Goal: Information Seeking & Learning: Learn about a topic

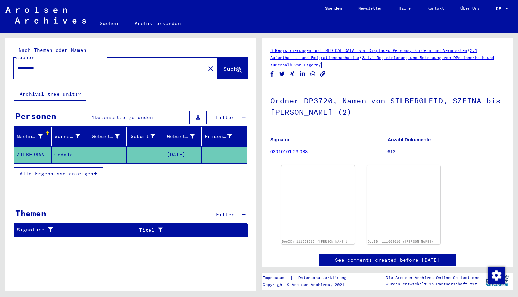
click at [127, 149] on mat-cell at bounding box center [146, 154] width 38 height 17
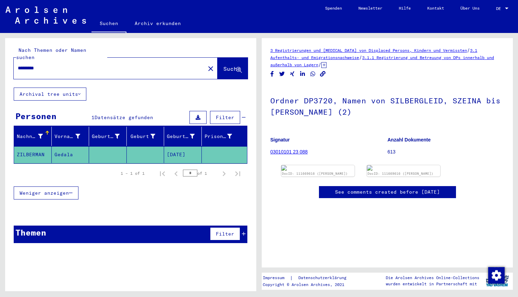
click at [52, 60] on div "*********" at bounding box center [108, 67] width 188 height 15
click at [463, 57] on link "3.1.1 Registrierung und Betreuung von DPs innerhalb und außerhalb von Lagern" at bounding box center [382, 61] width 224 height 12
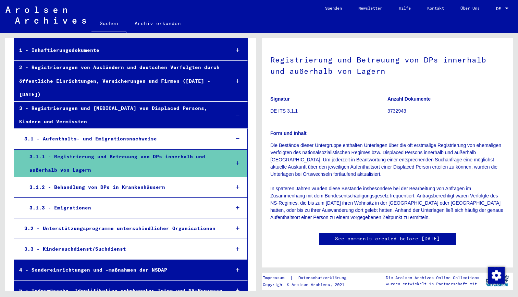
scroll to position [56, 0]
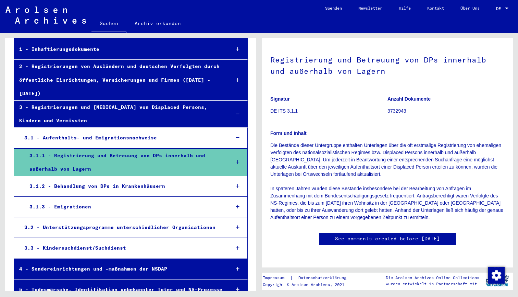
click at [146, 179] on div "3.1.2 - Behandlung von DPs in Krankenhäusern" at bounding box center [124, 185] width 200 height 13
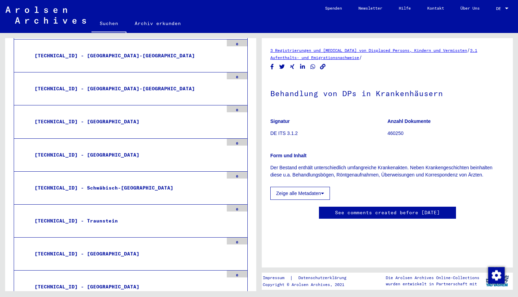
scroll to position [982, 0]
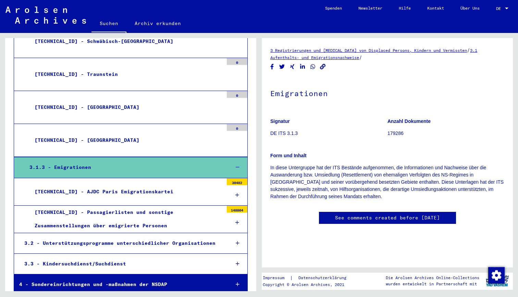
click at [154, 185] on div "[TECHNICAL_ID] - AJDC Paris Emigrationskartei" at bounding box center [126, 191] width 194 height 13
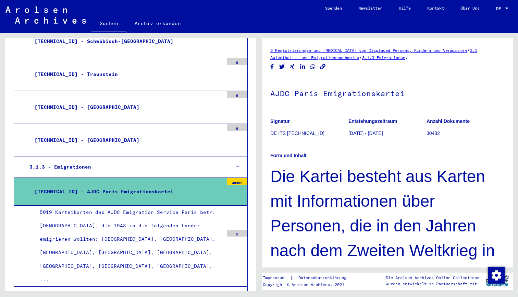
click at [197, 205] on div "5019 Karteikarten des AJDC Emigration Service Paris betr. [DEMOGRAPHIC_DATA], d…" at bounding box center [129, 245] width 189 height 81
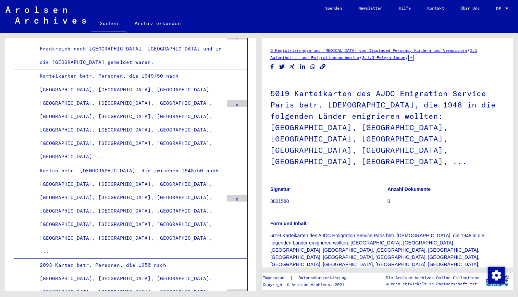
scroll to position [3312, 0]
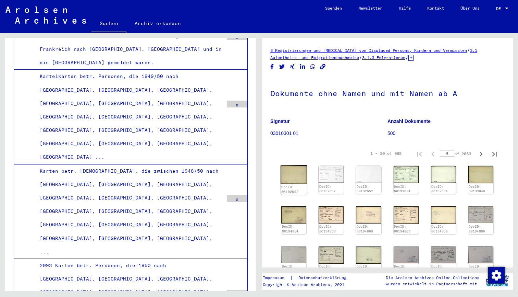
click at [297, 175] on img at bounding box center [294, 174] width 26 height 19
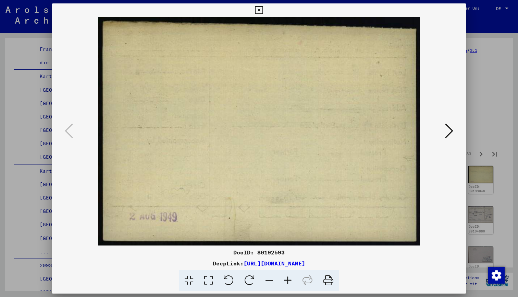
click at [448, 119] on div at bounding box center [259, 131] width 415 height 228
click at [448, 127] on icon at bounding box center [449, 130] width 8 height 16
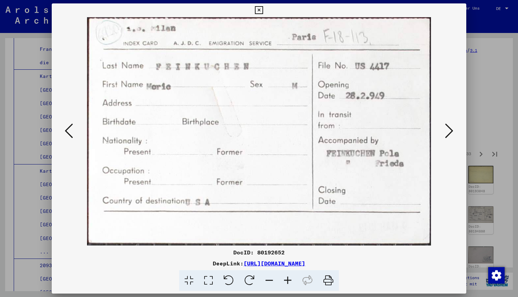
click at [449, 133] on icon at bounding box center [449, 130] width 8 height 16
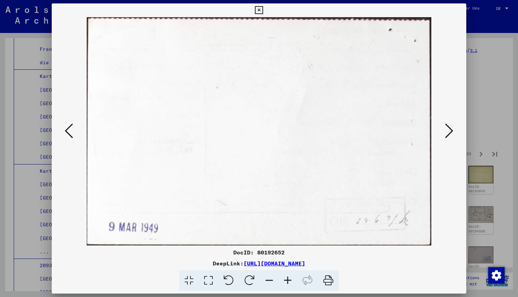
click at [449, 133] on icon at bounding box center [449, 130] width 8 height 16
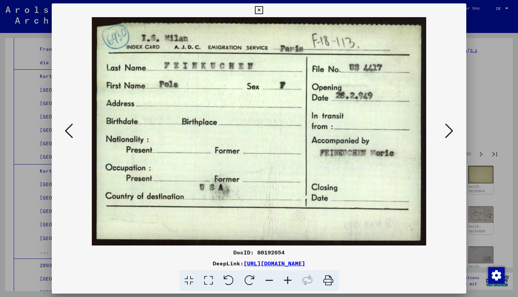
click at [449, 133] on icon at bounding box center [449, 130] width 8 height 16
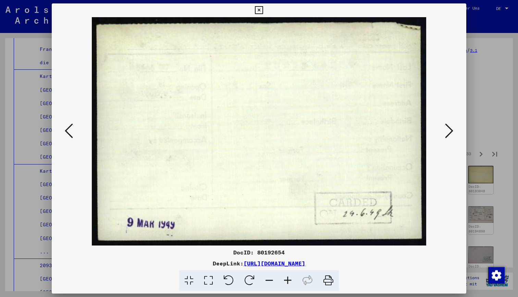
click at [449, 133] on icon at bounding box center [449, 130] width 8 height 16
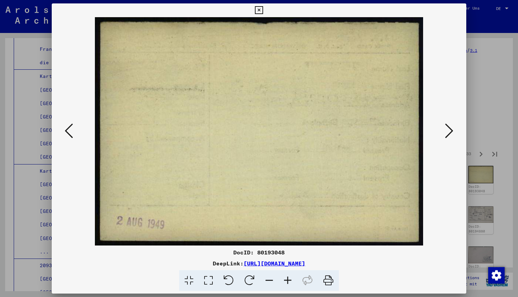
click at [449, 133] on icon at bounding box center [449, 130] width 8 height 16
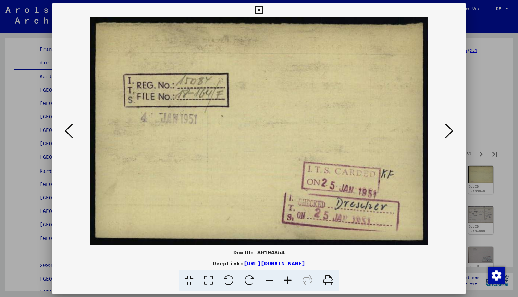
click at [449, 133] on icon at bounding box center [449, 130] width 8 height 16
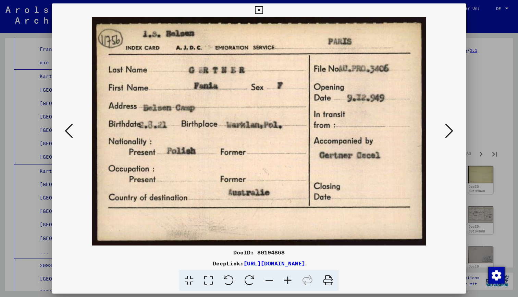
click at [449, 133] on icon at bounding box center [449, 130] width 8 height 16
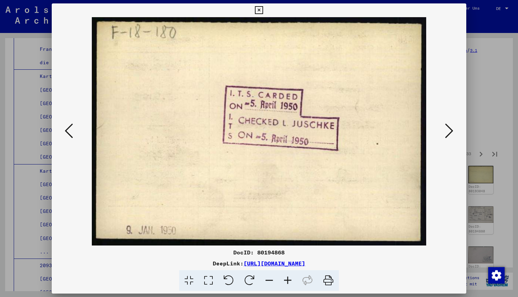
click at [449, 133] on icon at bounding box center [449, 130] width 8 height 16
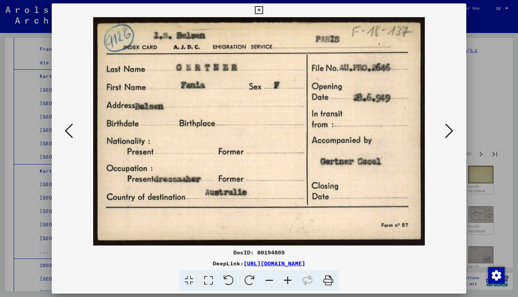
click at [449, 133] on icon at bounding box center [449, 130] width 8 height 16
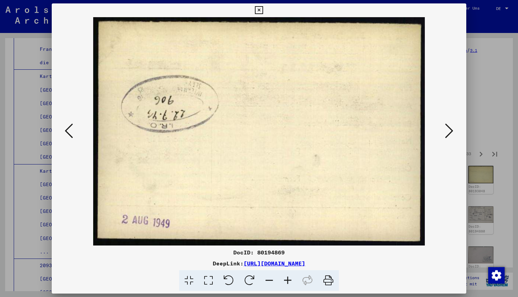
click at [449, 133] on icon at bounding box center [449, 130] width 8 height 16
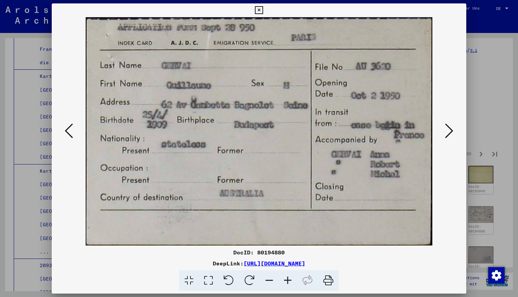
click at [449, 133] on icon at bounding box center [449, 130] width 8 height 16
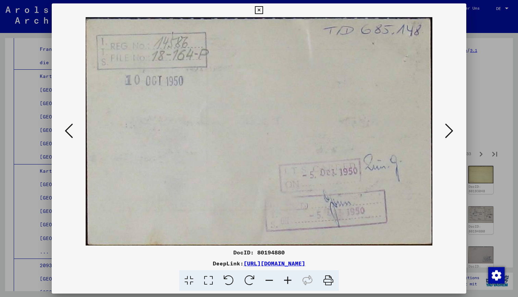
click at [449, 133] on icon at bounding box center [449, 130] width 8 height 16
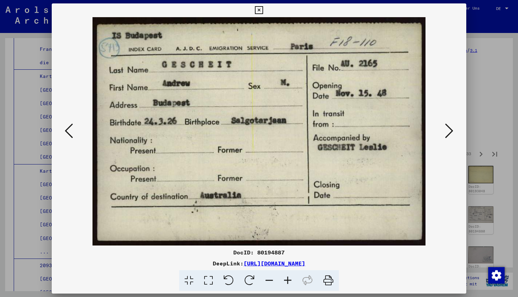
click at [449, 133] on icon at bounding box center [449, 130] width 8 height 16
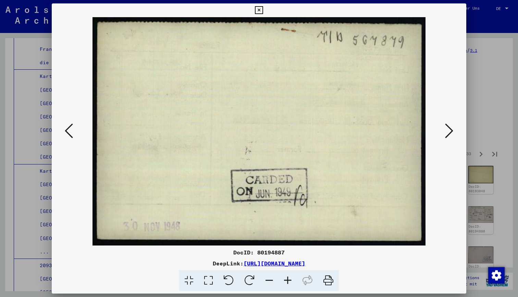
click at [449, 133] on icon at bounding box center [449, 130] width 8 height 16
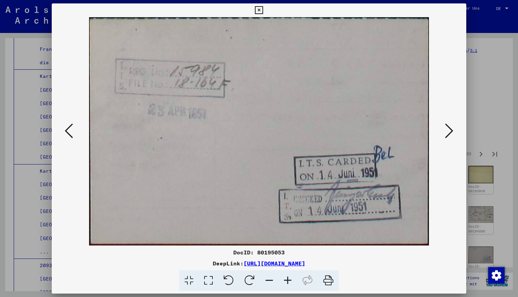
click at [449, 133] on icon at bounding box center [449, 130] width 8 height 16
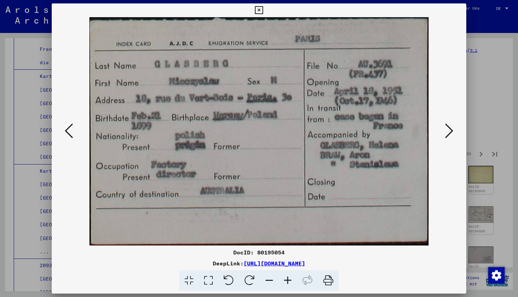
click at [449, 133] on icon at bounding box center [449, 130] width 8 height 16
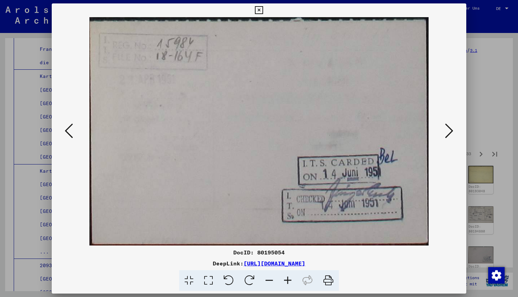
click at [449, 133] on icon at bounding box center [449, 130] width 8 height 16
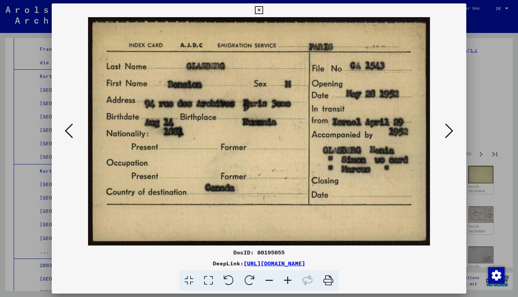
click at [449, 133] on icon at bounding box center [449, 130] width 8 height 16
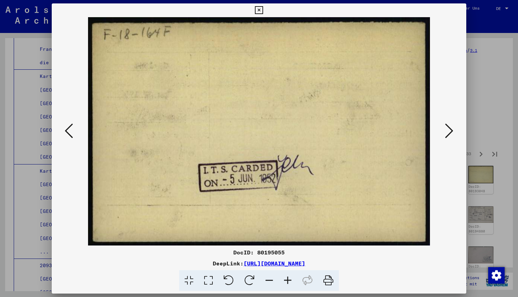
click at [449, 133] on icon at bounding box center [449, 130] width 8 height 16
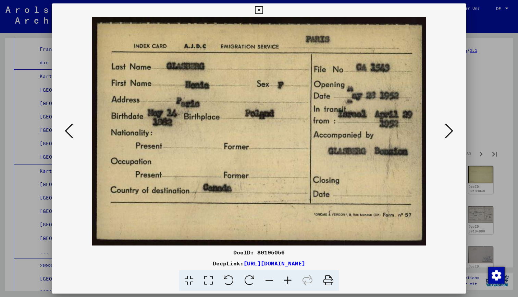
click at [449, 133] on icon at bounding box center [449, 130] width 8 height 16
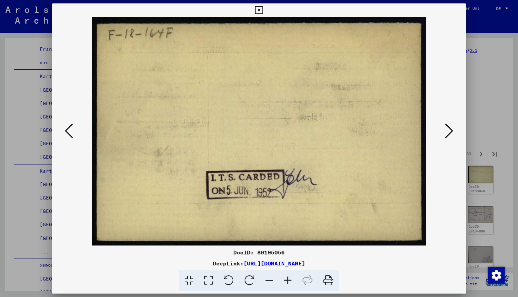
click at [449, 133] on icon at bounding box center [449, 130] width 8 height 16
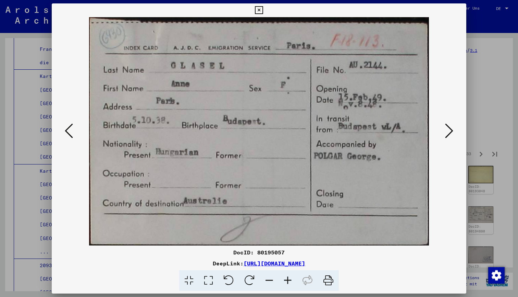
click at [450, 133] on icon at bounding box center [449, 130] width 8 height 16
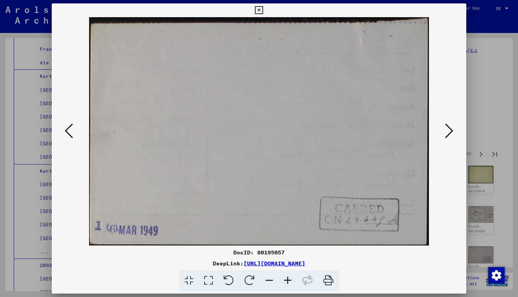
click at [450, 133] on icon at bounding box center [449, 130] width 8 height 16
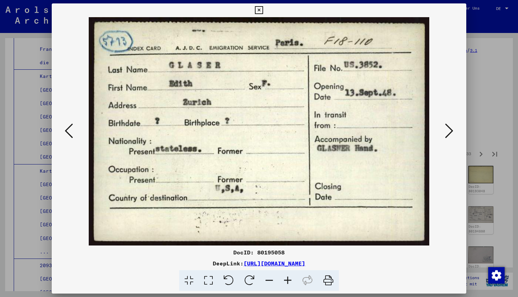
click at [450, 133] on icon at bounding box center [449, 130] width 8 height 16
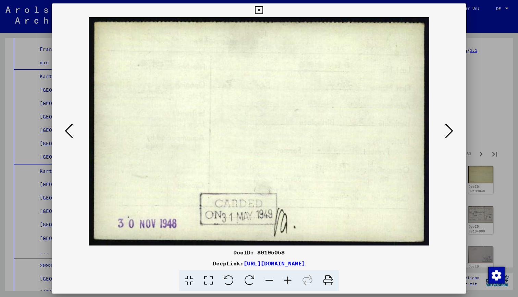
click at [450, 133] on icon at bounding box center [449, 130] width 8 height 16
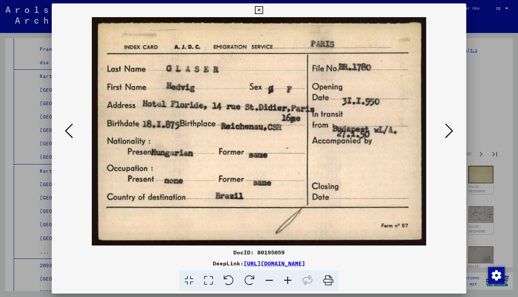
click at [450, 132] on icon at bounding box center [449, 130] width 8 height 16
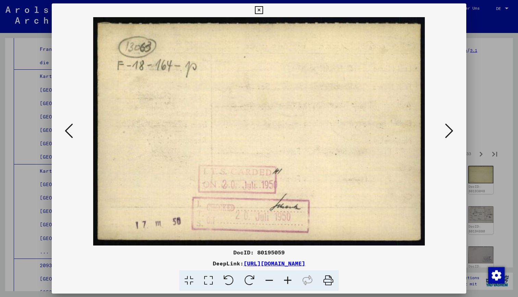
click at [450, 132] on icon at bounding box center [449, 130] width 8 height 16
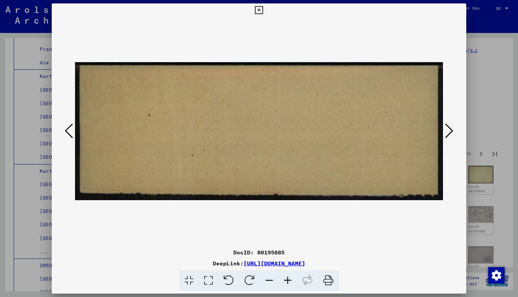
click at [450, 132] on icon at bounding box center [449, 130] width 8 height 16
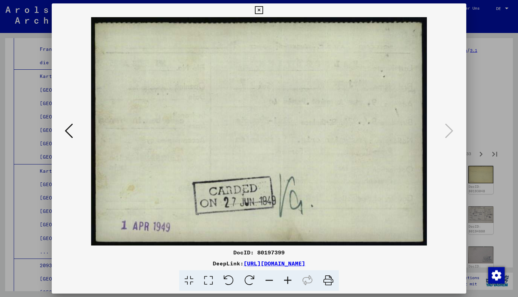
click at [263, 11] on icon at bounding box center [259, 10] width 8 height 8
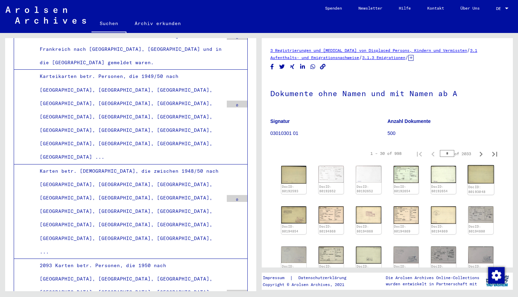
click at [486, 175] on img at bounding box center [481, 174] width 26 height 18
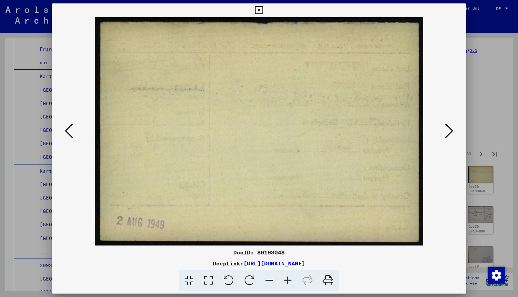
click at [450, 132] on icon at bounding box center [449, 130] width 8 height 16
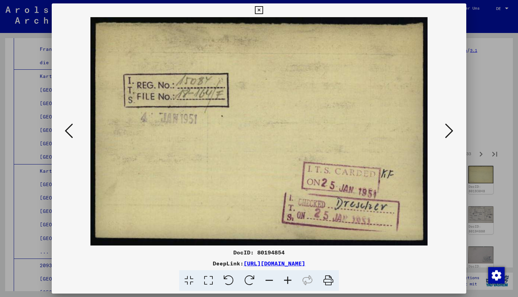
click at [450, 132] on icon at bounding box center [449, 130] width 8 height 16
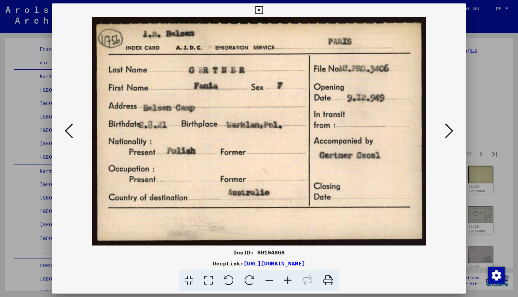
click at [450, 132] on icon at bounding box center [449, 130] width 8 height 16
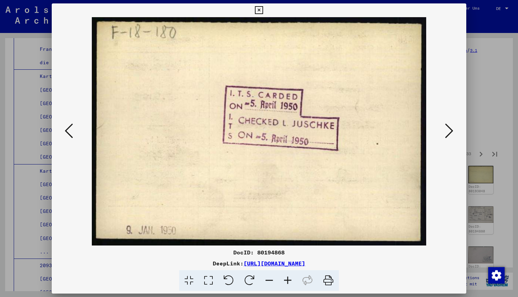
click at [450, 132] on icon at bounding box center [449, 130] width 8 height 16
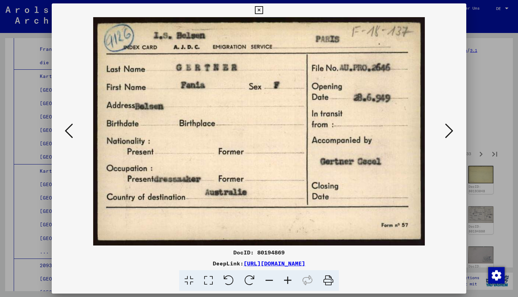
click at [450, 132] on icon at bounding box center [449, 130] width 8 height 16
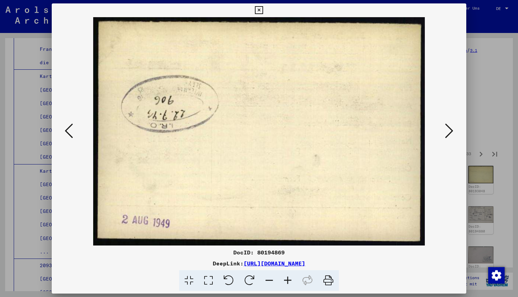
click at [450, 132] on icon at bounding box center [449, 130] width 8 height 16
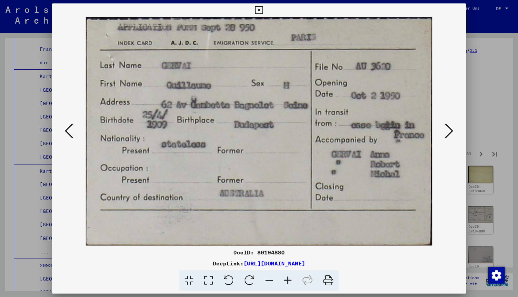
click at [450, 132] on icon at bounding box center [449, 130] width 8 height 16
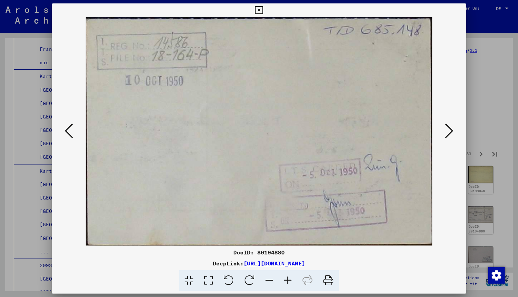
click at [450, 132] on icon at bounding box center [449, 130] width 8 height 16
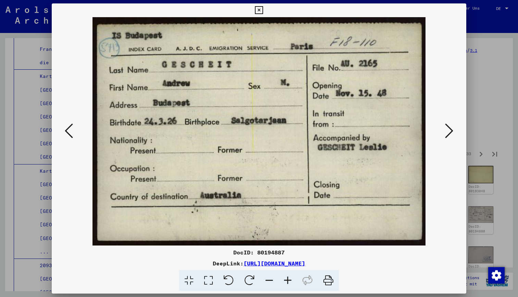
click at [509, 95] on div at bounding box center [259, 148] width 518 height 297
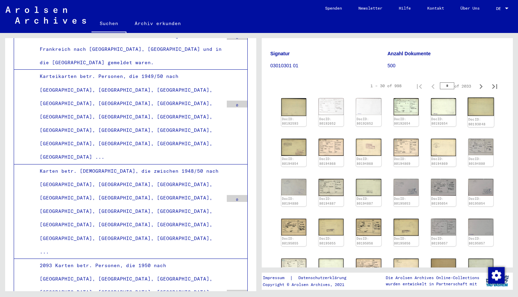
scroll to position [94, 0]
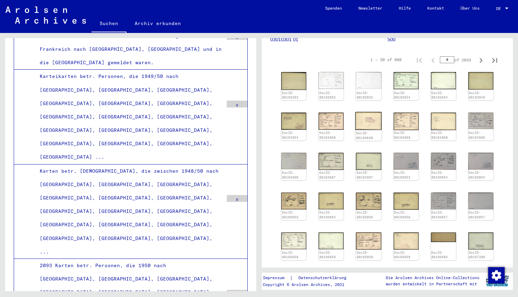
click at [372, 121] on img at bounding box center [369, 121] width 26 height 18
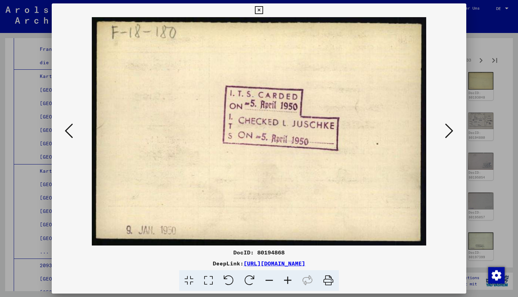
click at [446, 132] on icon at bounding box center [449, 130] width 8 height 16
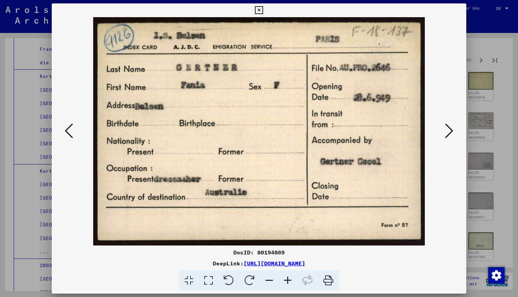
click at [446, 132] on icon at bounding box center [449, 130] width 8 height 16
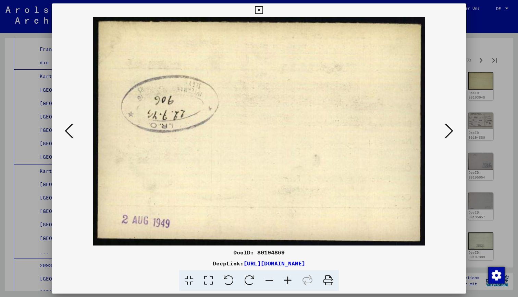
click at [446, 132] on icon at bounding box center [449, 130] width 8 height 16
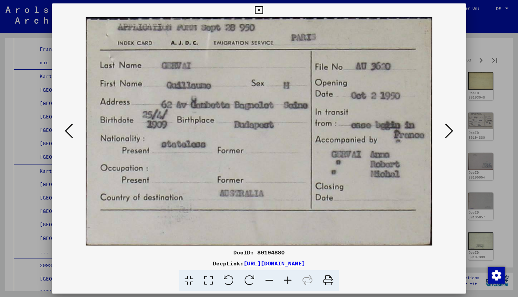
click at [446, 132] on icon at bounding box center [449, 130] width 8 height 16
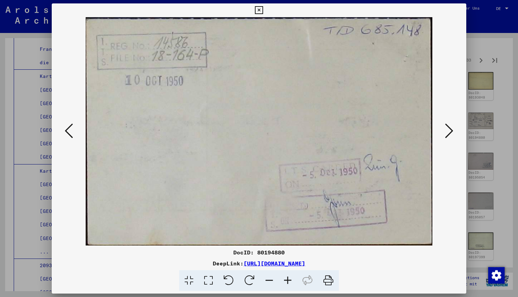
click at [446, 132] on icon at bounding box center [449, 130] width 8 height 16
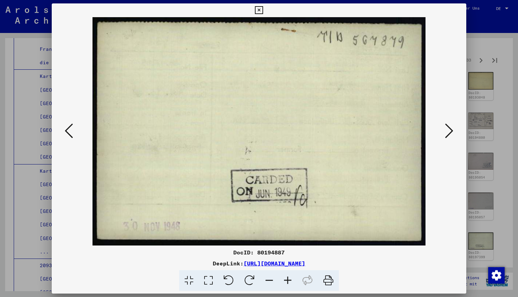
click at [446, 132] on icon at bounding box center [449, 130] width 8 height 16
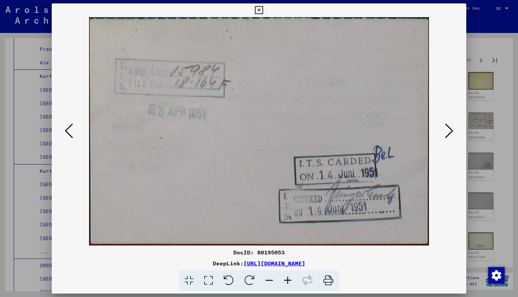
click at [446, 132] on icon at bounding box center [449, 130] width 8 height 16
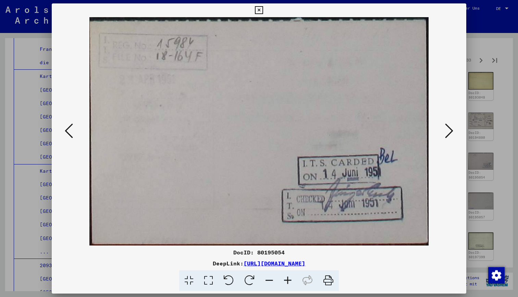
click at [446, 132] on icon at bounding box center [449, 130] width 8 height 16
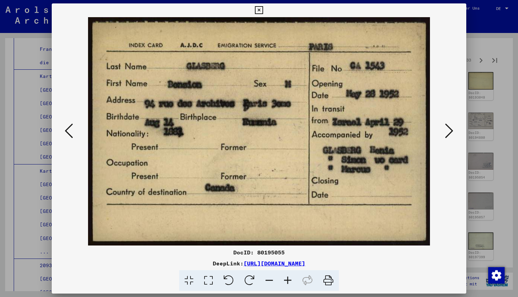
click at [446, 132] on icon at bounding box center [449, 130] width 8 height 16
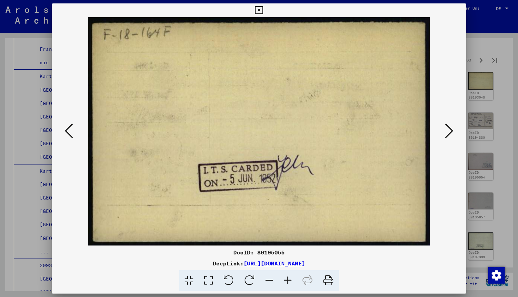
click at [446, 132] on icon at bounding box center [449, 130] width 8 height 16
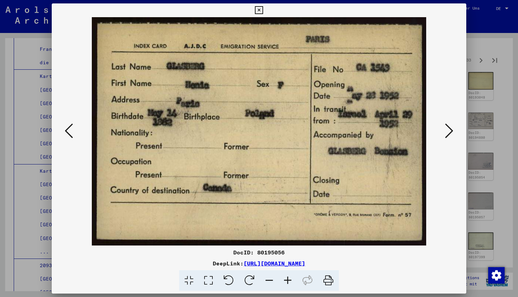
click at [446, 132] on icon at bounding box center [449, 130] width 8 height 16
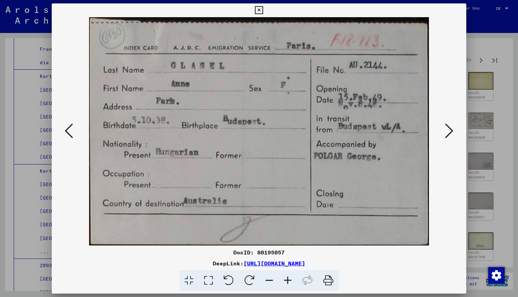
click at [446, 132] on icon at bounding box center [449, 130] width 8 height 16
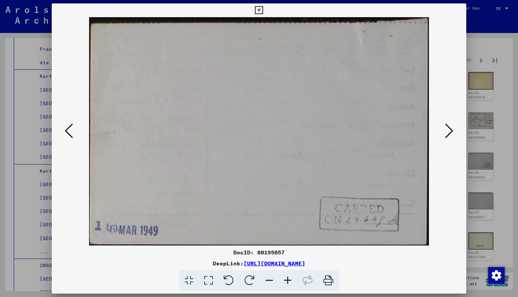
click at [263, 13] on icon at bounding box center [259, 10] width 8 height 8
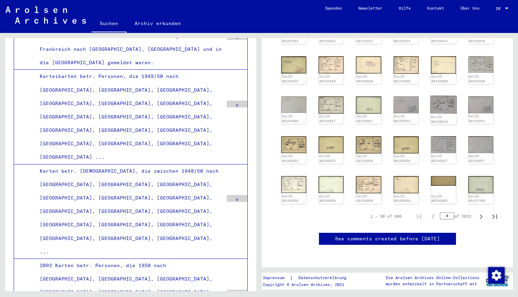
scroll to position [197, 0]
click at [407, 175] on img at bounding box center [406, 184] width 26 height 18
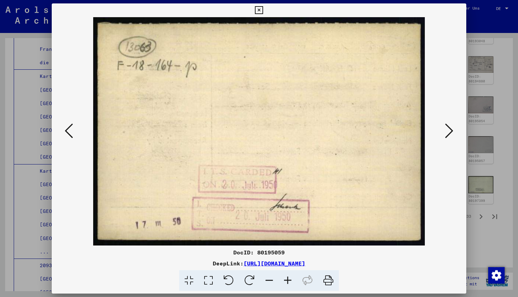
click at [450, 126] on icon at bounding box center [449, 130] width 8 height 16
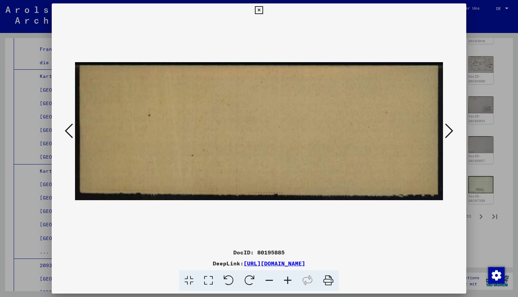
click at [450, 126] on icon at bounding box center [449, 130] width 8 height 16
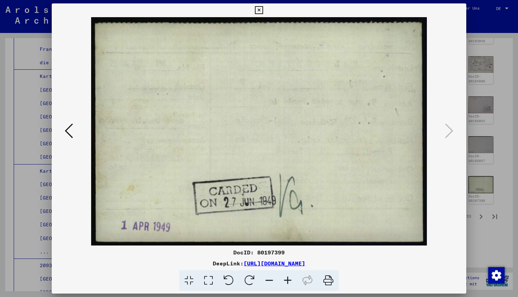
click at [509, 82] on div at bounding box center [259, 148] width 518 height 297
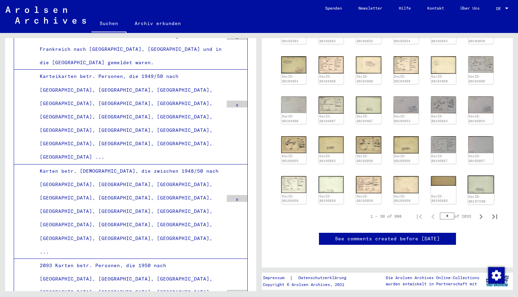
click at [481, 175] on img at bounding box center [481, 184] width 26 height 18
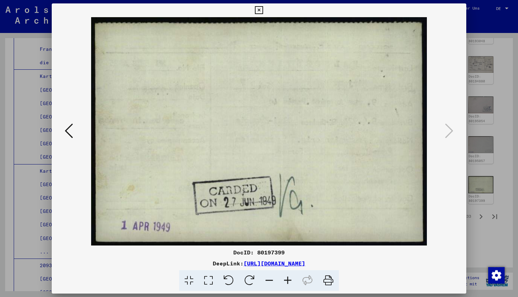
click at [495, 107] on div at bounding box center [259, 148] width 518 height 297
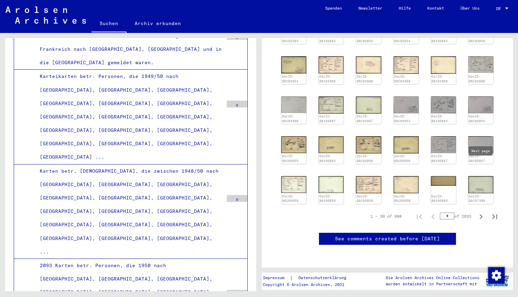
click at [481, 212] on icon "Next page" at bounding box center [481, 217] width 10 height 10
type input "*"
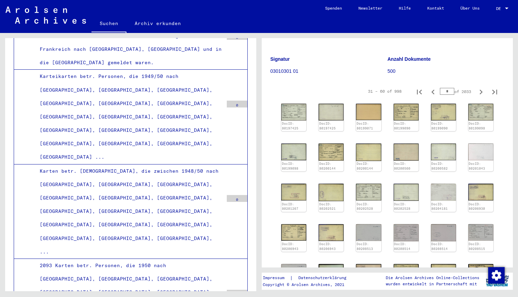
scroll to position [15, 0]
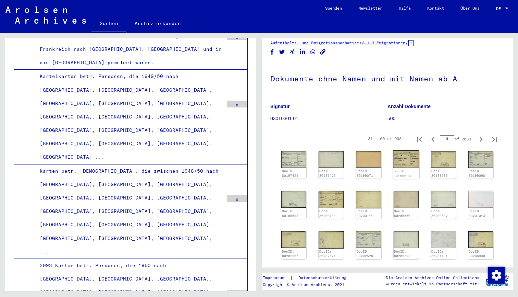
click at [404, 163] on img at bounding box center [406, 159] width 26 height 18
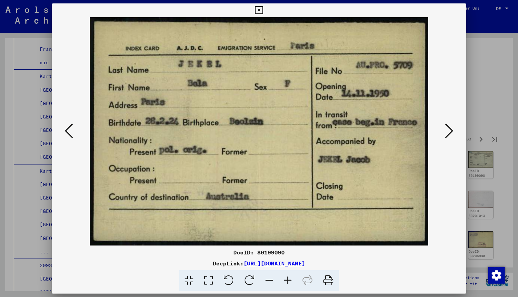
click at [449, 131] on icon at bounding box center [449, 130] width 8 height 16
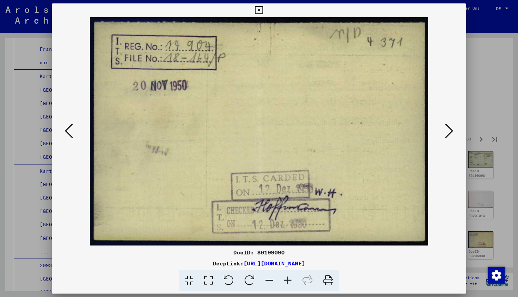
click at [72, 131] on icon at bounding box center [69, 130] width 8 height 16
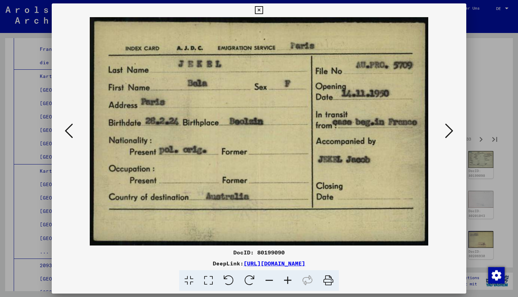
click at [448, 134] on icon at bounding box center [449, 130] width 8 height 16
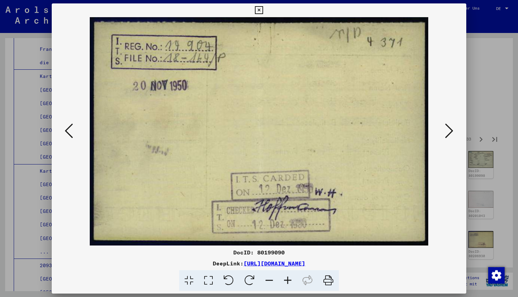
click at [448, 134] on icon at bounding box center [449, 130] width 8 height 16
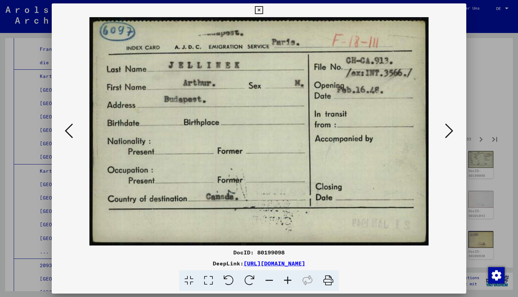
click at [448, 134] on icon at bounding box center [449, 130] width 8 height 16
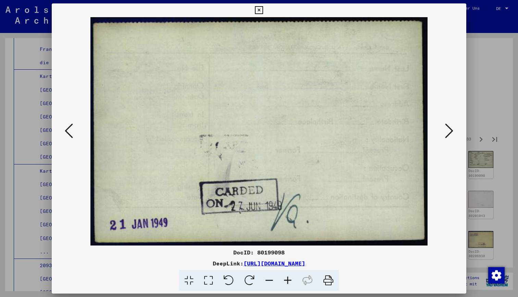
click at [448, 134] on icon at bounding box center [449, 130] width 8 height 16
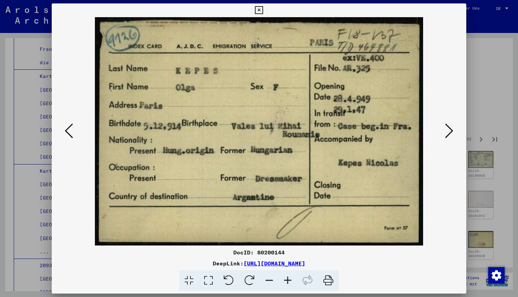
click at [448, 134] on icon at bounding box center [449, 130] width 8 height 16
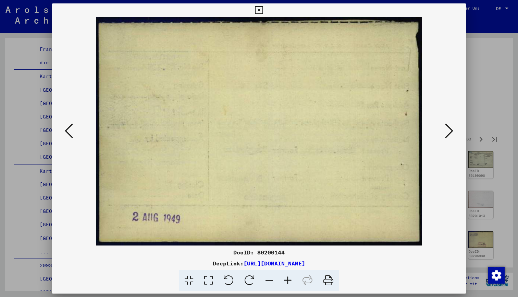
click at [448, 134] on icon at bounding box center [449, 130] width 8 height 16
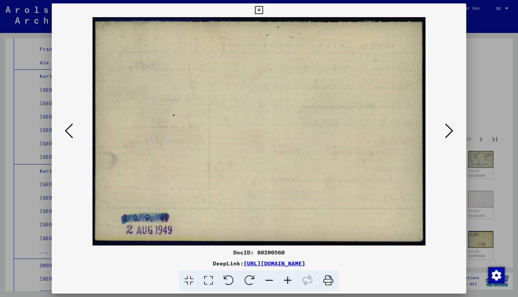
click at [448, 134] on icon at bounding box center [449, 130] width 8 height 16
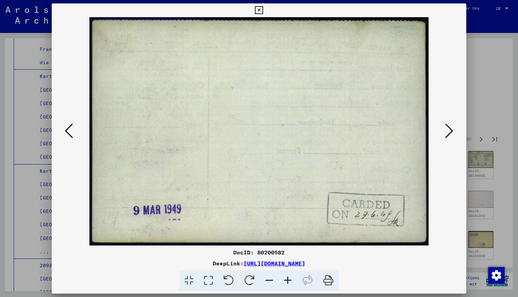
click at [448, 134] on icon at bounding box center [449, 130] width 8 height 16
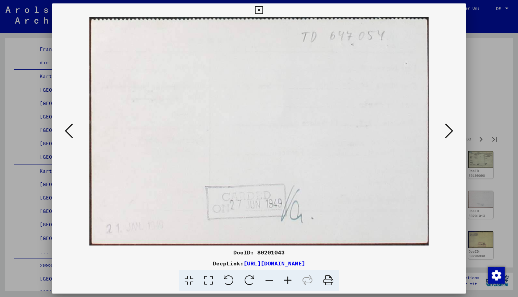
click at [448, 134] on icon at bounding box center [449, 130] width 8 height 16
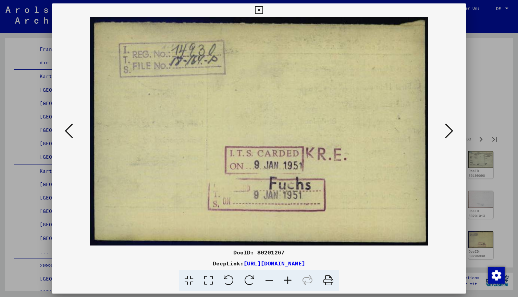
click at [448, 134] on icon at bounding box center [449, 130] width 8 height 16
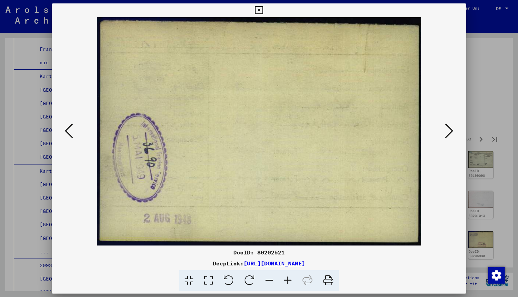
click at [448, 134] on icon at bounding box center [449, 130] width 8 height 16
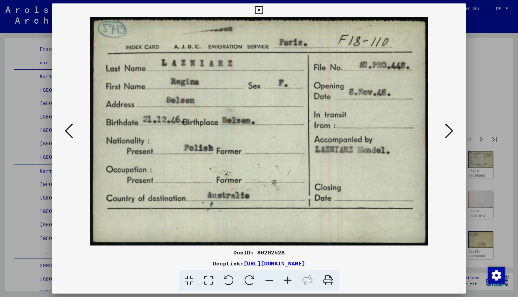
click at [448, 134] on icon at bounding box center [449, 130] width 8 height 16
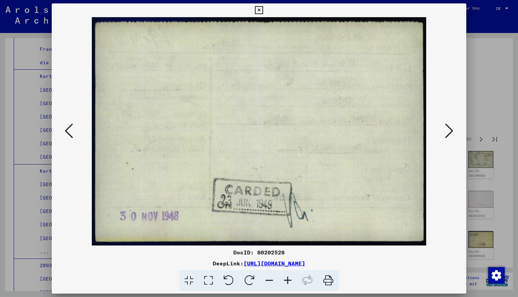
click at [448, 134] on icon at bounding box center [449, 130] width 8 height 16
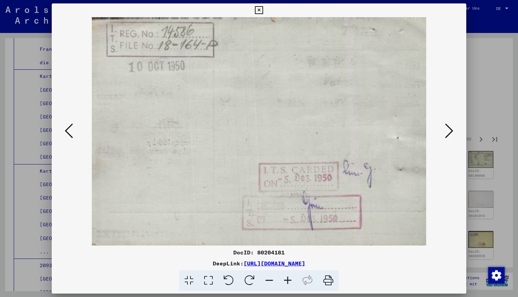
click at [448, 134] on icon at bounding box center [449, 130] width 8 height 16
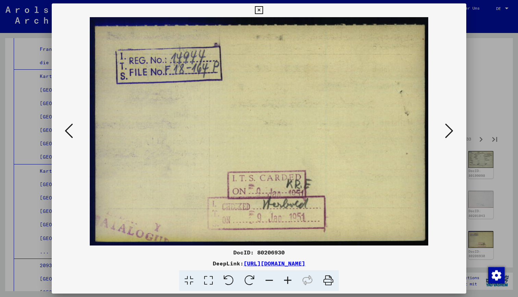
click at [448, 134] on icon at bounding box center [449, 130] width 8 height 16
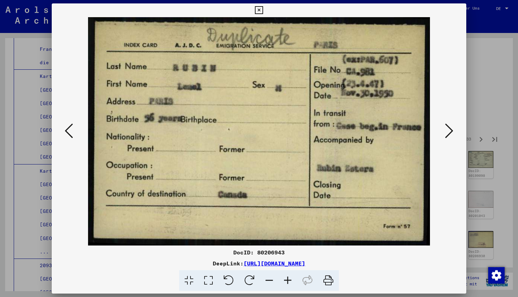
click at [447, 134] on icon at bounding box center [449, 130] width 8 height 16
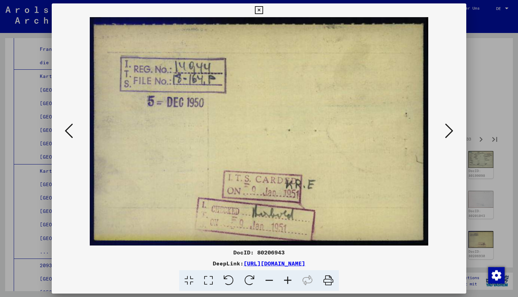
click at [447, 134] on icon at bounding box center [449, 130] width 8 height 16
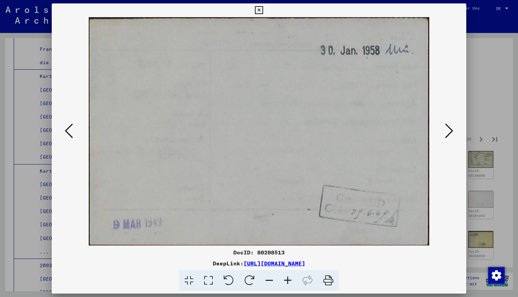
click at [447, 134] on icon at bounding box center [449, 130] width 8 height 16
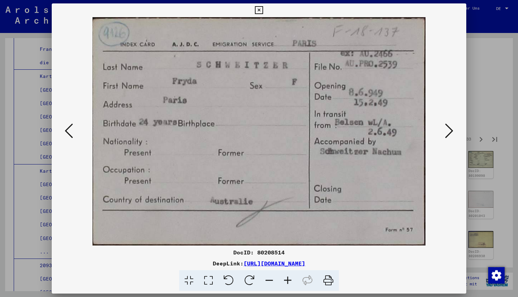
click at [447, 134] on icon at bounding box center [449, 130] width 8 height 16
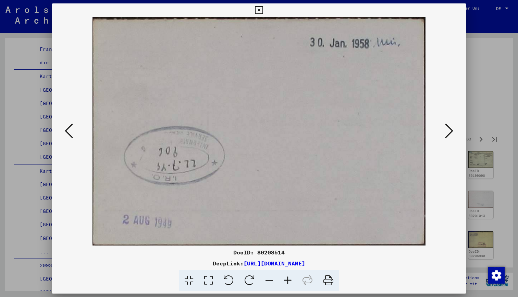
click at [447, 134] on icon at bounding box center [449, 130] width 8 height 16
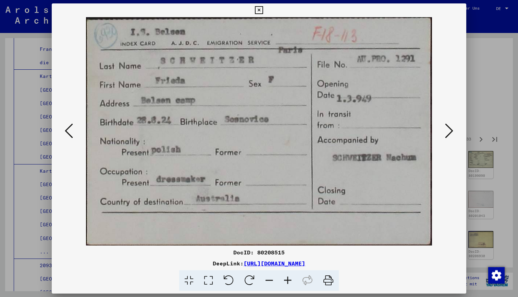
click at [447, 134] on icon at bounding box center [449, 130] width 8 height 16
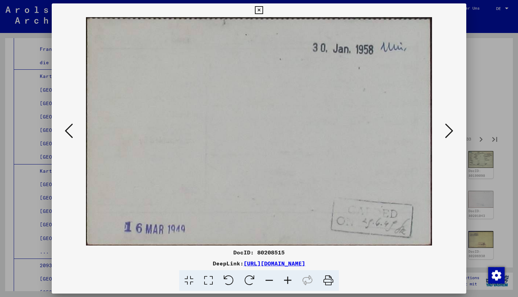
click at [447, 134] on icon at bounding box center [449, 130] width 8 height 16
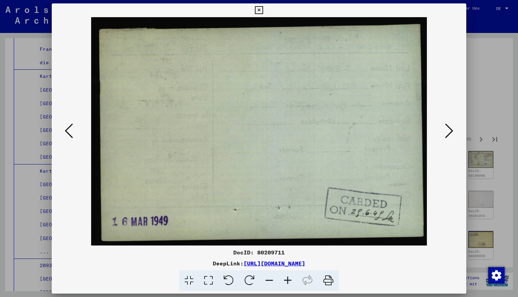
click at [447, 134] on icon at bounding box center [449, 130] width 8 height 16
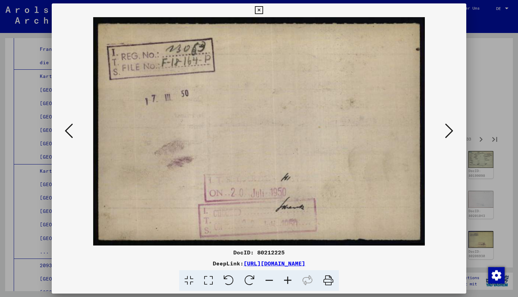
click at [447, 134] on icon at bounding box center [449, 130] width 8 height 16
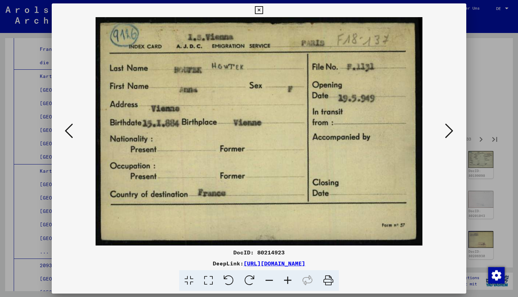
click at [447, 134] on icon at bounding box center [449, 130] width 8 height 16
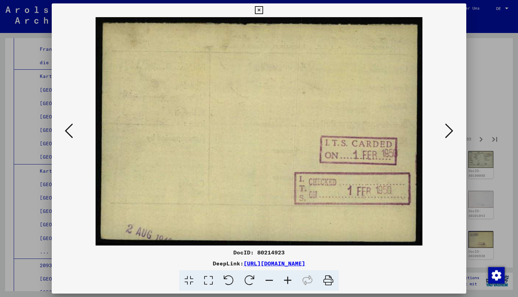
click at [447, 134] on icon at bounding box center [449, 130] width 8 height 16
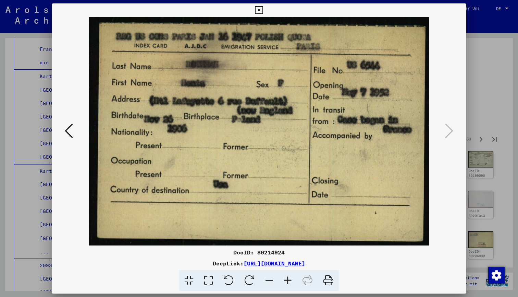
click at [263, 12] on icon at bounding box center [259, 10] width 8 height 8
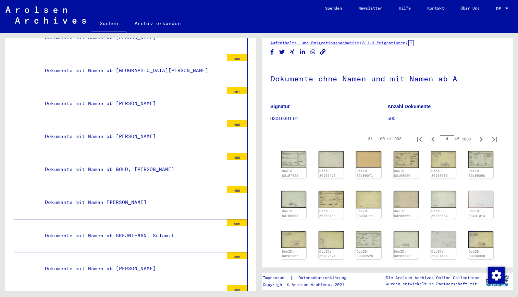
scroll to position [4761, 0]
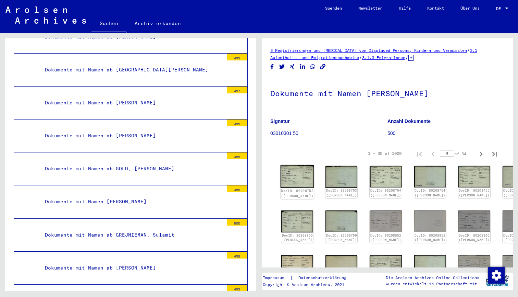
click at [297, 171] on img at bounding box center [298, 176] width 34 height 23
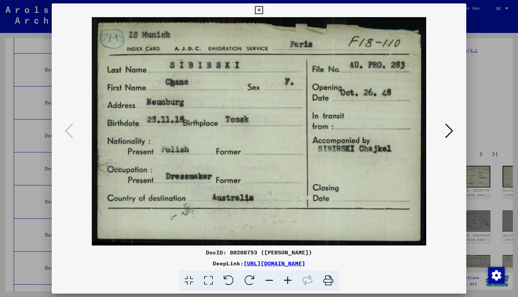
click at [446, 122] on button at bounding box center [449, 131] width 12 height 20
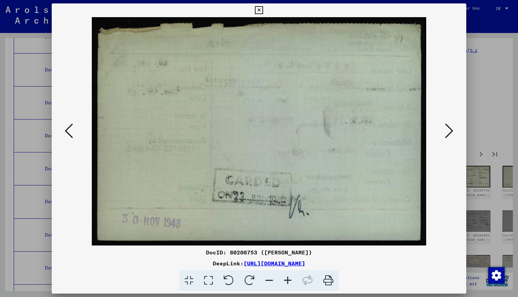
click at [447, 124] on icon at bounding box center [449, 130] width 8 height 16
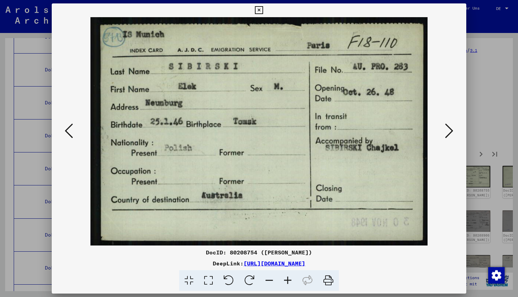
click at [447, 124] on icon at bounding box center [449, 130] width 8 height 16
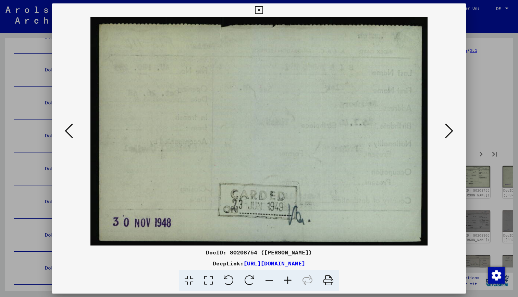
click at [447, 124] on icon at bounding box center [449, 130] width 8 height 16
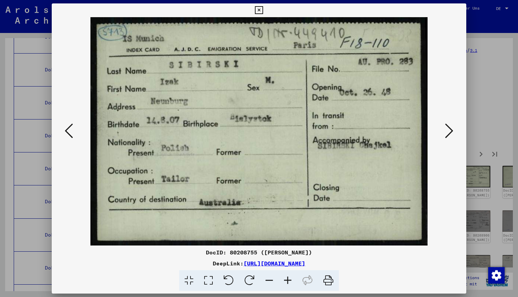
click at [447, 124] on icon at bounding box center [449, 130] width 8 height 16
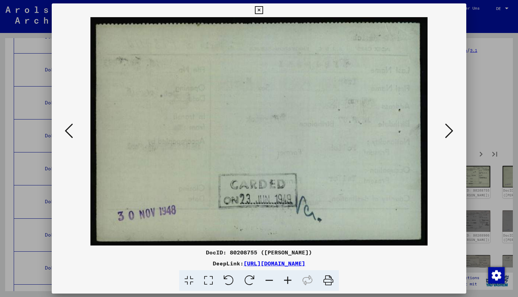
click at [447, 124] on icon at bounding box center [449, 130] width 8 height 16
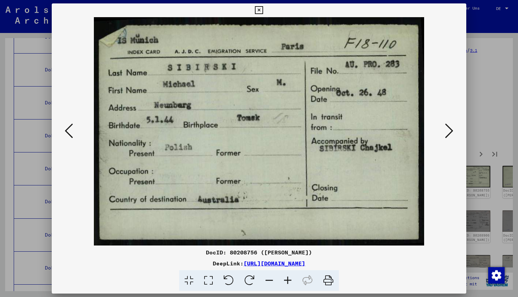
click at [447, 124] on icon at bounding box center [449, 130] width 8 height 16
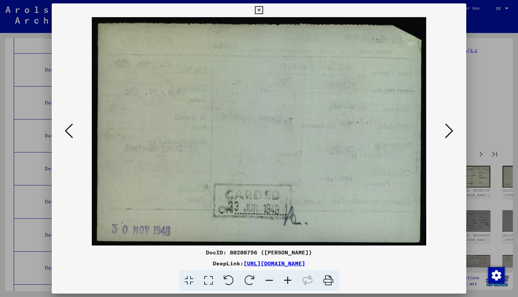
click at [447, 124] on icon at bounding box center [449, 130] width 8 height 16
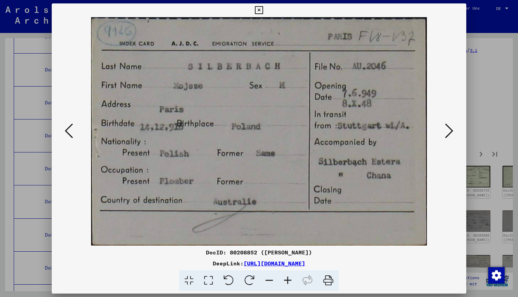
click at [447, 124] on icon at bounding box center [449, 130] width 8 height 16
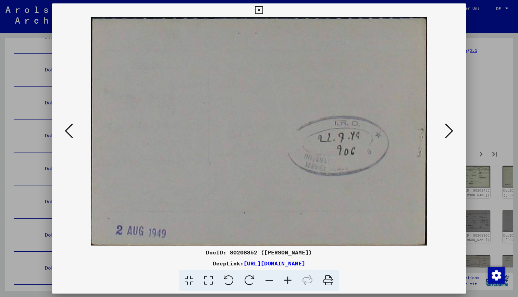
click at [447, 124] on icon at bounding box center [449, 130] width 8 height 16
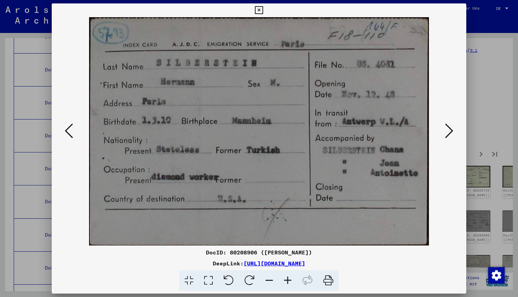
click at [447, 124] on icon at bounding box center [449, 130] width 8 height 16
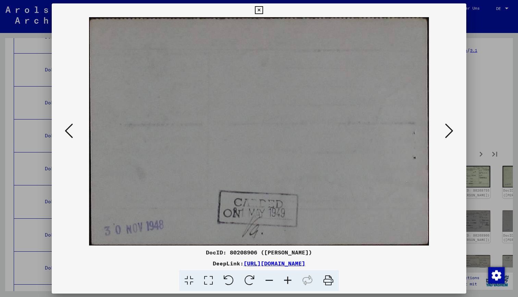
click at [447, 124] on icon at bounding box center [449, 130] width 8 height 16
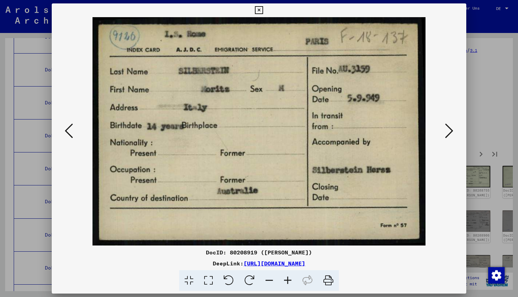
click at [447, 124] on icon at bounding box center [449, 130] width 8 height 16
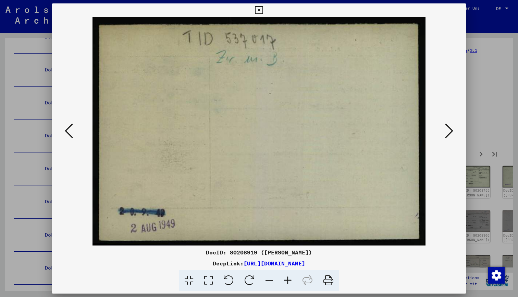
click at [447, 124] on icon at bounding box center [449, 130] width 8 height 16
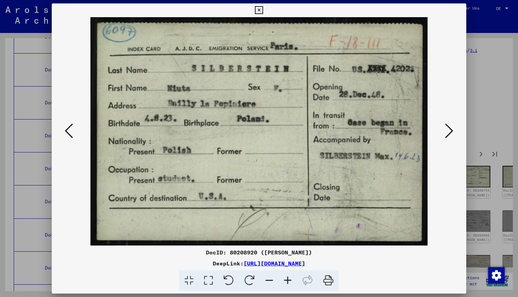
click at [68, 130] on icon at bounding box center [69, 130] width 8 height 16
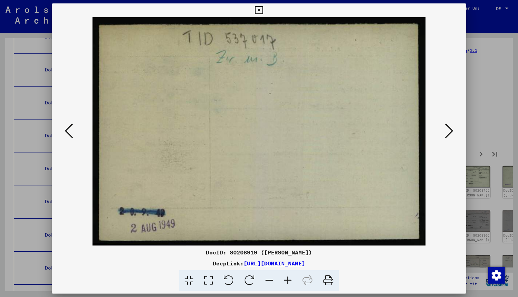
click at [68, 130] on icon at bounding box center [69, 130] width 8 height 16
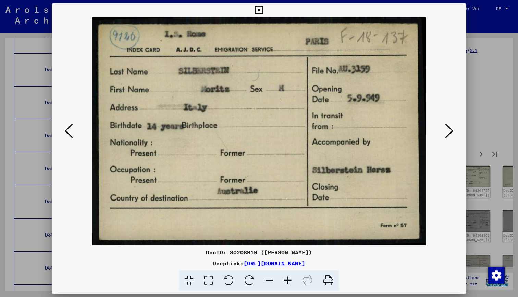
click at [68, 130] on icon at bounding box center [69, 130] width 8 height 16
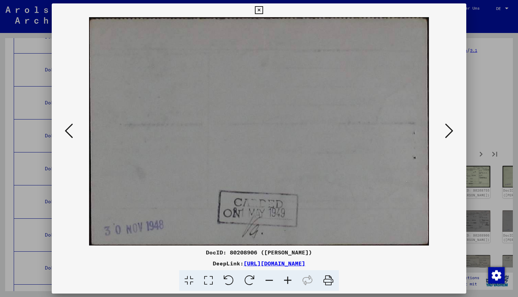
click at [68, 130] on icon at bounding box center [69, 130] width 8 height 16
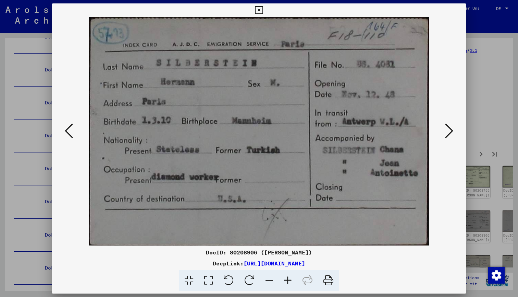
click at [442, 130] on img at bounding box center [259, 131] width 368 height 228
click at [449, 134] on icon at bounding box center [449, 130] width 8 height 16
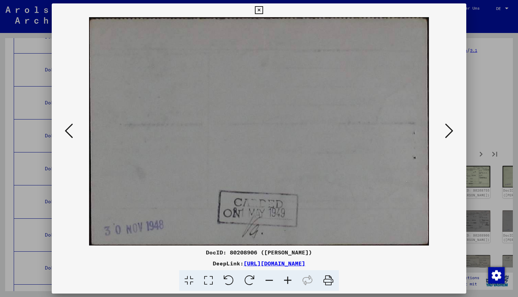
click at [449, 134] on icon at bounding box center [449, 130] width 8 height 16
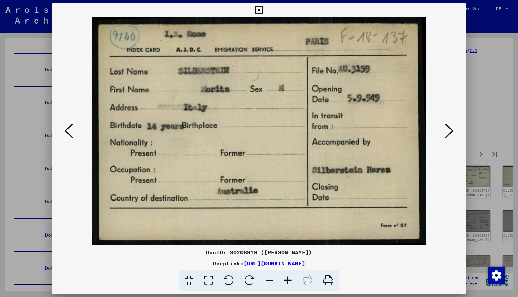
click at [449, 134] on icon at bounding box center [449, 130] width 8 height 16
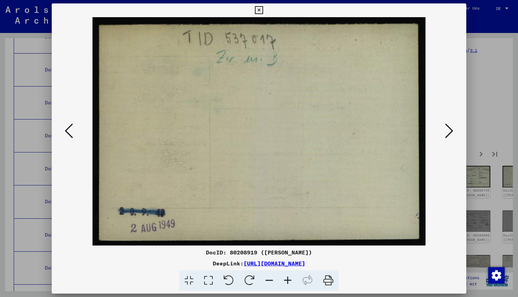
click at [449, 134] on icon at bounding box center [449, 130] width 8 height 16
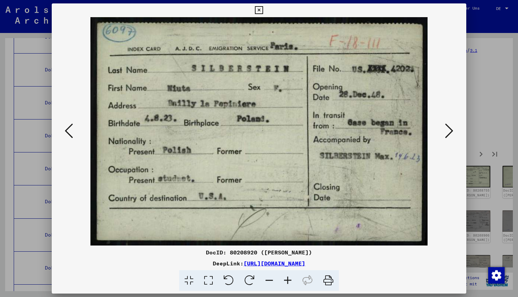
click at [449, 134] on icon at bounding box center [449, 130] width 8 height 16
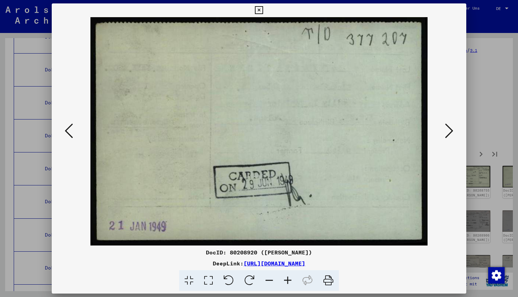
click at [449, 134] on icon at bounding box center [449, 130] width 8 height 16
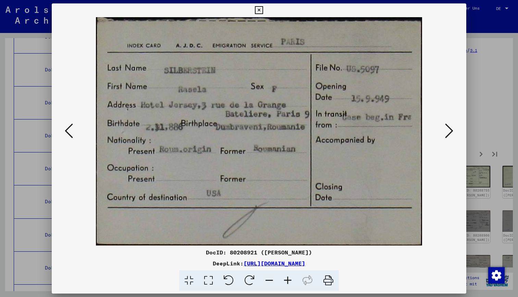
click at [449, 134] on icon at bounding box center [449, 130] width 8 height 16
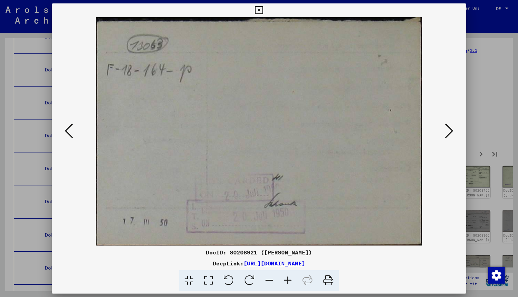
click at [449, 134] on icon at bounding box center [449, 130] width 8 height 16
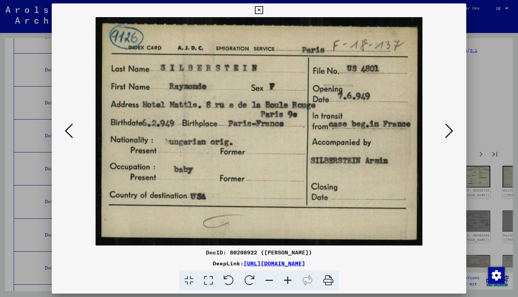
click at [449, 134] on icon at bounding box center [449, 130] width 8 height 16
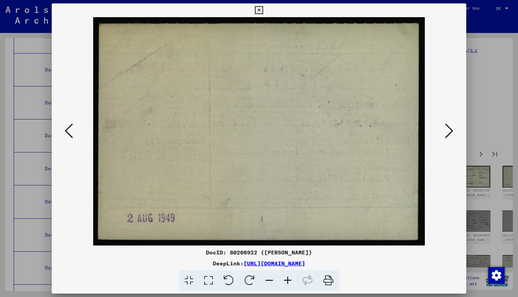
click at [449, 134] on icon at bounding box center [449, 130] width 8 height 16
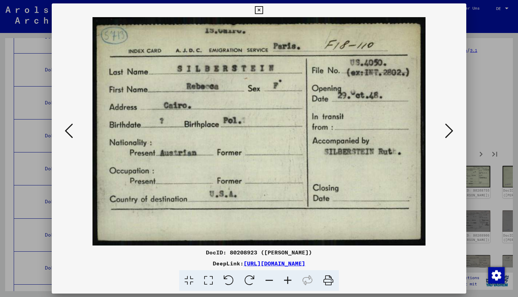
click at [449, 134] on icon at bounding box center [449, 130] width 8 height 16
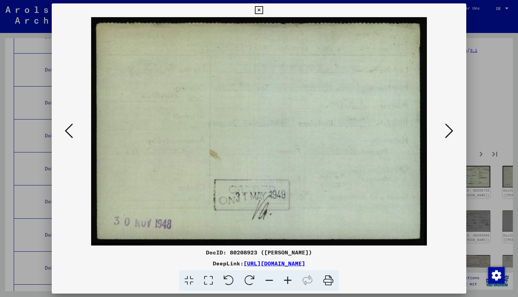
click at [449, 134] on icon at bounding box center [449, 130] width 8 height 16
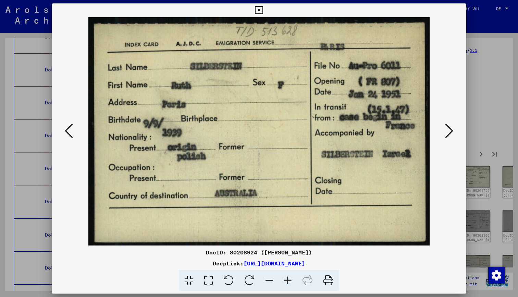
click at [450, 132] on icon at bounding box center [449, 130] width 8 height 16
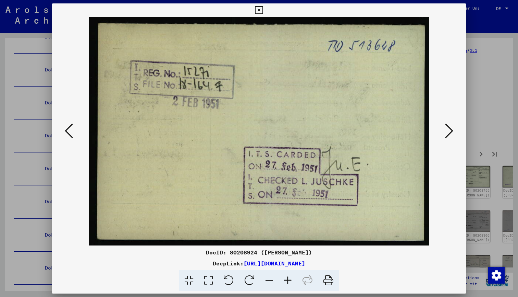
click at [449, 132] on icon at bounding box center [449, 130] width 8 height 16
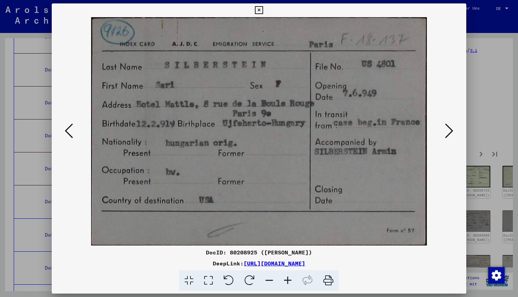
click at [72, 128] on icon at bounding box center [69, 130] width 8 height 16
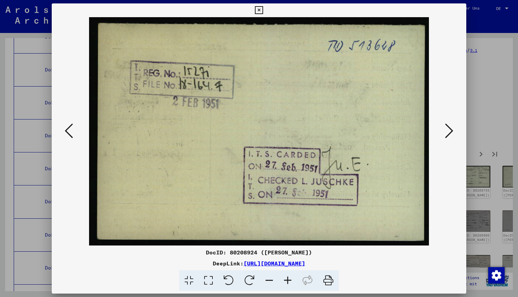
click at [72, 128] on icon at bounding box center [69, 130] width 8 height 16
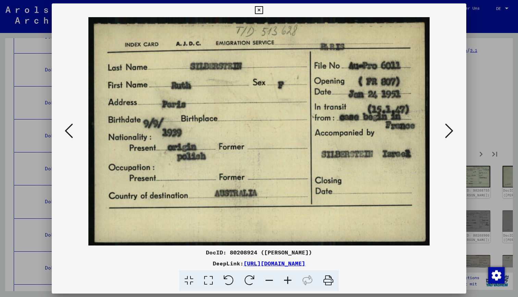
click at [72, 128] on icon at bounding box center [69, 130] width 8 height 16
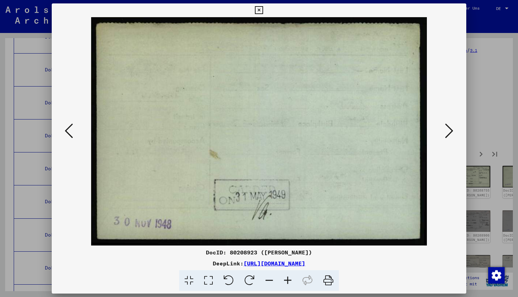
click at [72, 128] on icon at bounding box center [69, 130] width 8 height 16
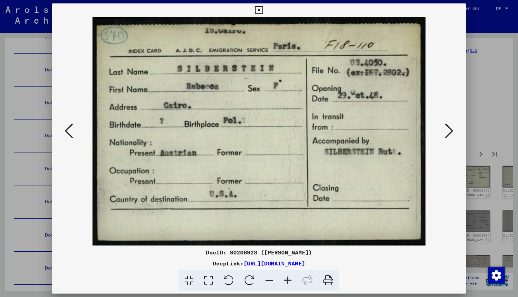
click at [69, 131] on icon at bounding box center [69, 130] width 8 height 16
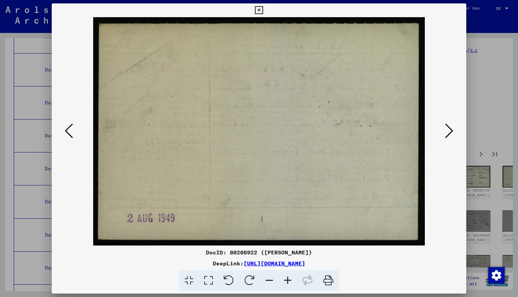
click at [69, 131] on icon at bounding box center [69, 130] width 8 height 16
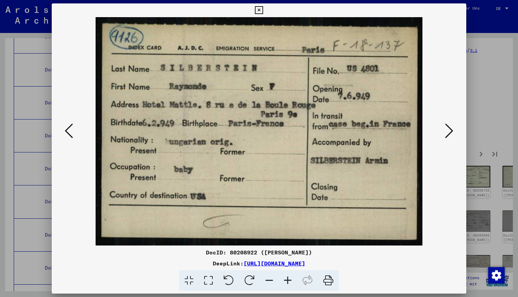
click at [450, 129] on icon at bounding box center [449, 130] width 8 height 16
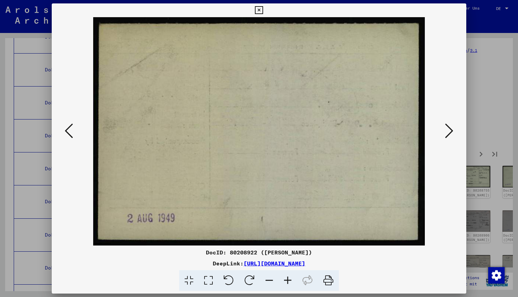
click at [450, 129] on icon at bounding box center [449, 130] width 8 height 16
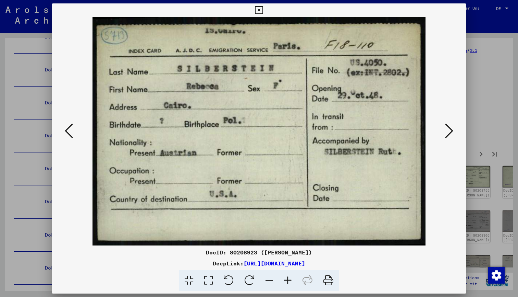
click at [450, 129] on icon at bounding box center [449, 130] width 8 height 16
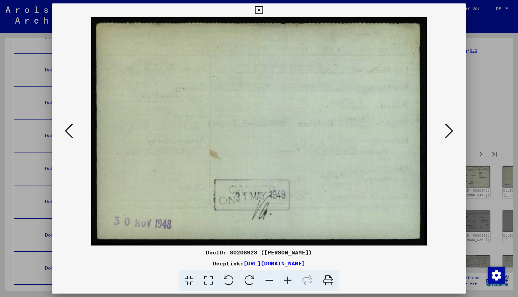
click at [452, 130] on icon at bounding box center [449, 130] width 8 height 16
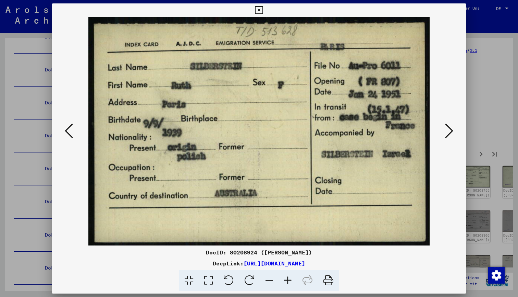
click at [452, 130] on icon at bounding box center [449, 130] width 8 height 16
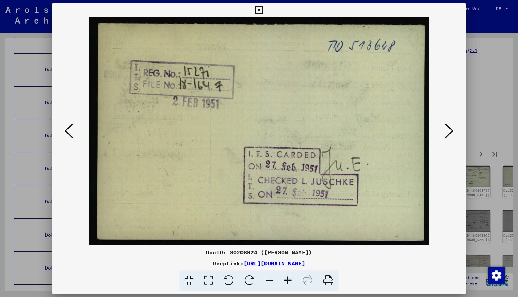
click at [69, 130] on icon at bounding box center [69, 130] width 8 height 16
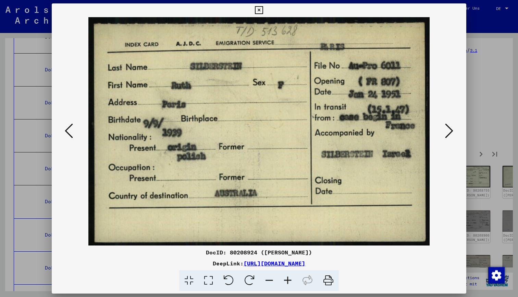
click at [450, 130] on icon at bounding box center [449, 130] width 8 height 16
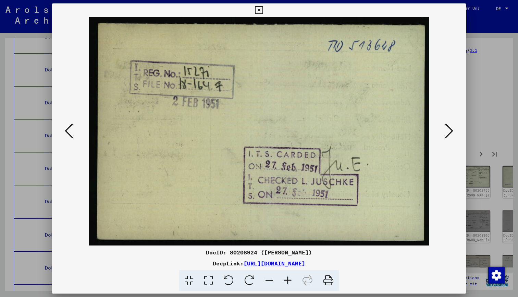
click at [450, 130] on icon at bounding box center [449, 130] width 8 height 16
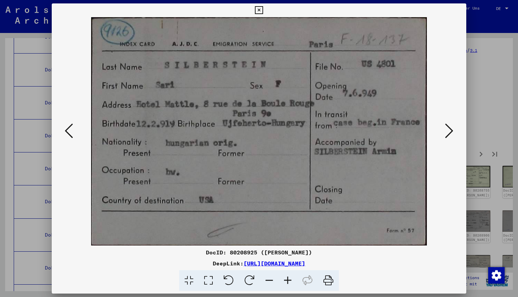
click at [450, 130] on icon at bounding box center [449, 130] width 8 height 16
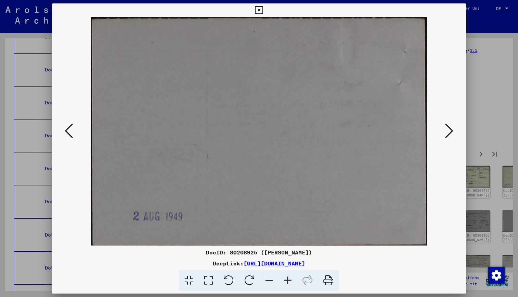
click at [450, 130] on icon at bounding box center [449, 130] width 8 height 16
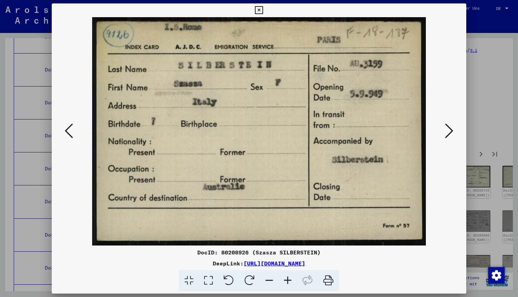
click at [450, 130] on icon at bounding box center [449, 130] width 8 height 16
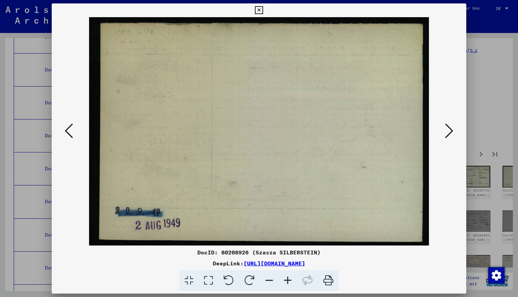
click at [450, 130] on icon at bounding box center [449, 130] width 8 height 16
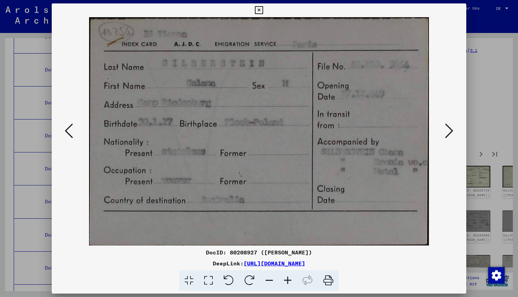
click at [450, 130] on icon at bounding box center [449, 130] width 8 height 16
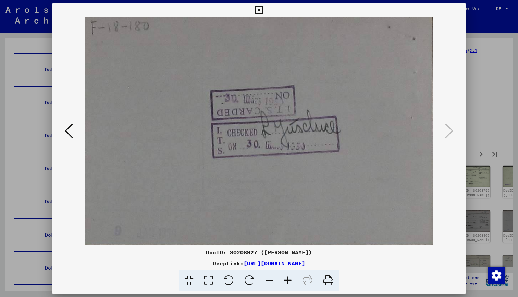
click at [263, 11] on icon at bounding box center [259, 10] width 8 height 8
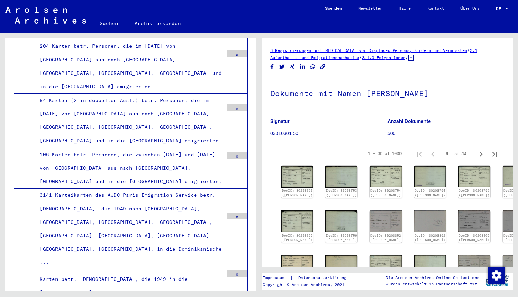
scroll to position [3985, 0]
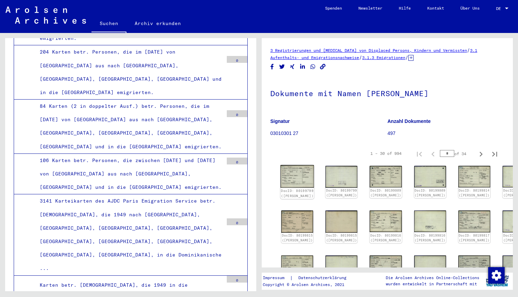
click at [300, 181] on img at bounding box center [298, 176] width 34 height 23
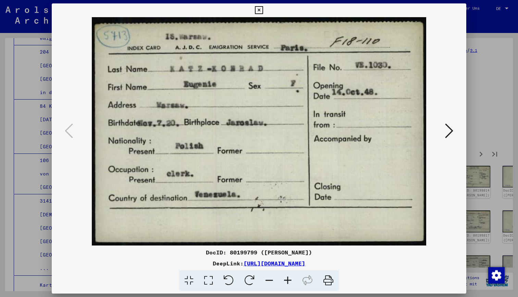
click at [448, 136] on icon at bounding box center [449, 130] width 8 height 16
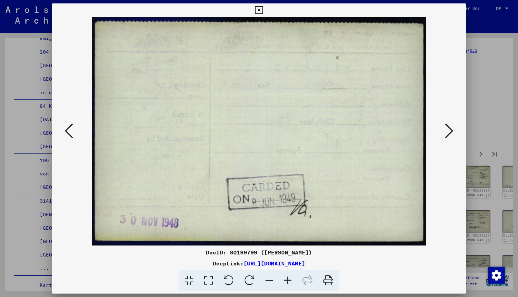
click at [448, 136] on icon at bounding box center [449, 130] width 8 height 16
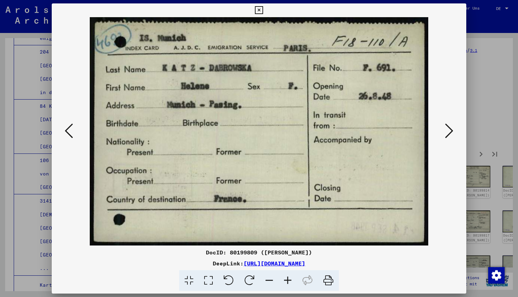
click at [448, 136] on icon at bounding box center [449, 130] width 8 height 16
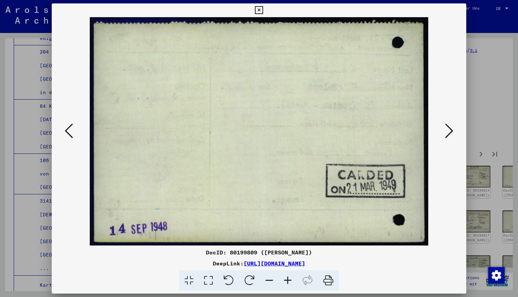
click at [448, 136] on icon at bounding box center [449, 130] width 8 height 16
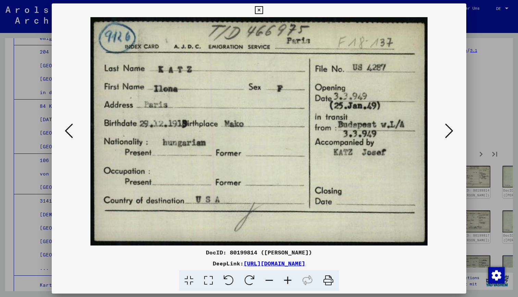
click at [448, 136] on icon at bounding box center [449, 130] width 8 height 16
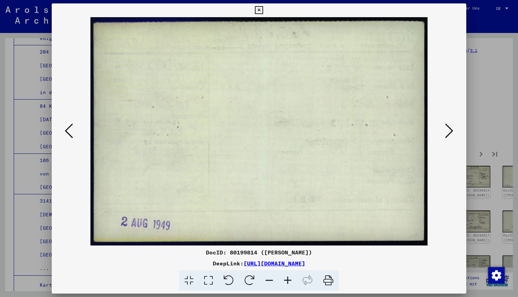
click at [448, 136] on icon at bounding box center [449, 130] width 8 height 16
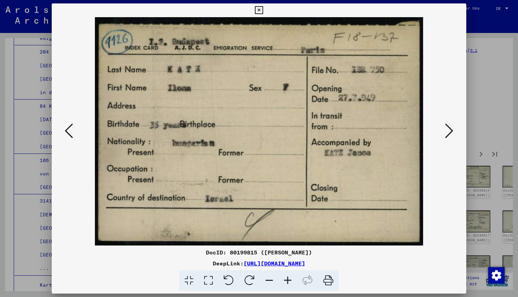
click at [448, 136] on icon at bounding box center [449, 130] width 8 height 16
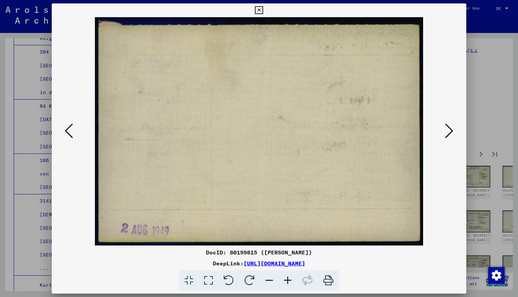
click at [449, 136] on icon at bounding box center [449, 130] width 8 height 16
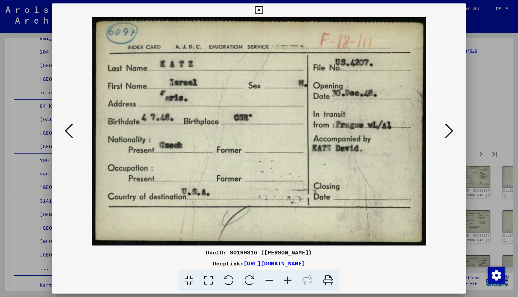
click at [449, 136] on icon at bounding box center [449, 130] width 8 height 16
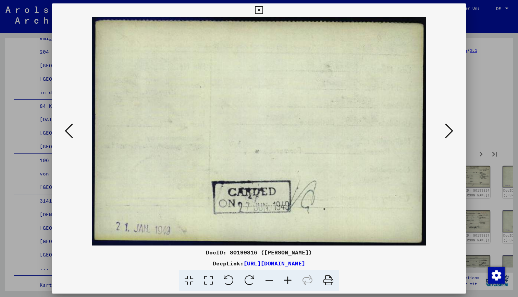
click at [449, 136] on icon at bounding box center [449, 130] width 8 height 16
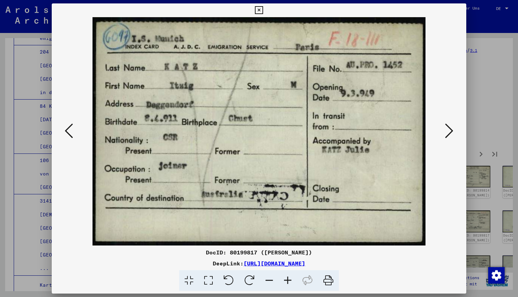
click at [449, 136] on icon at bounding box center [449, 130] width 8 height 16
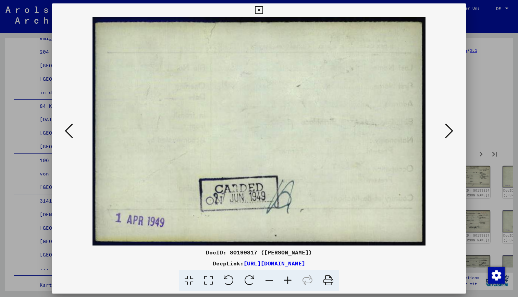
click at [450, 136] on icon at bounding box center [449, 130] width 8 height 16
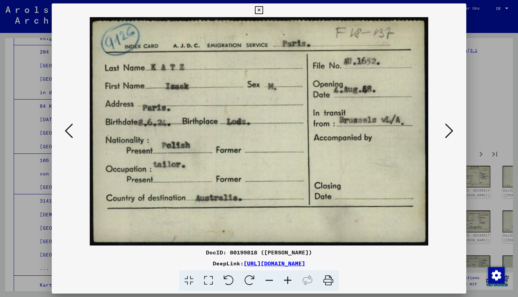
click at [72, 134] on icon at bounding box center [69, 130] width 8 height 16
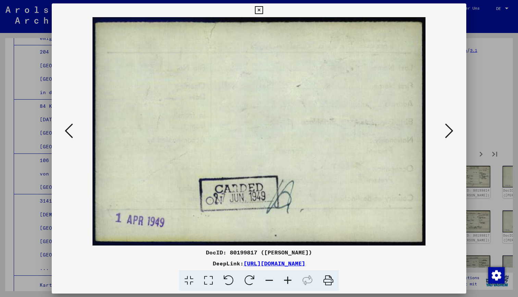
click at [72, 134] on icon at bounding box center [69, 130] width 8 height 16
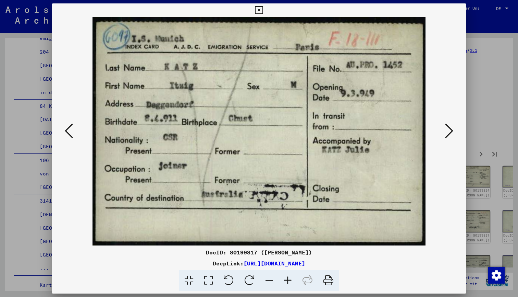
click at [72, 134] on icon at bounding box center [69, 130] width 8 height 16
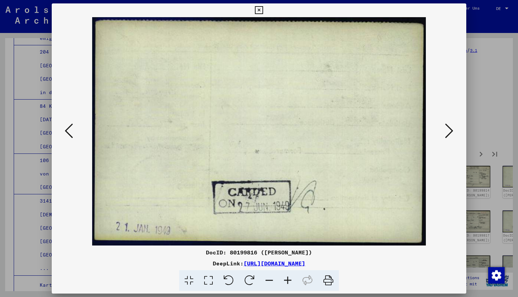
click at [72, 134] on icon at bounding box center [69, 130] width 8 height 16
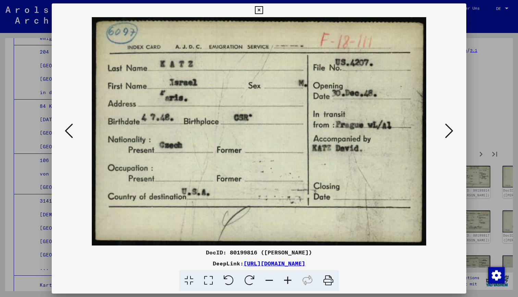
click at [72, 134] on icon at bounding box center [69, 130] width 8 height 16
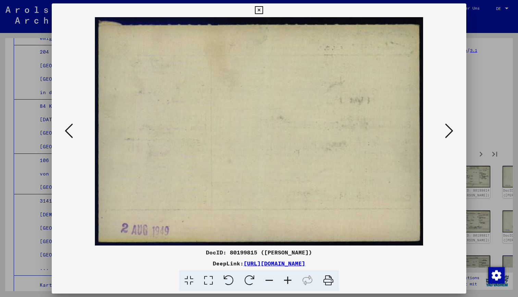
click at [72, 134] on icon at bounding box center [69, 130] width 8 height 16
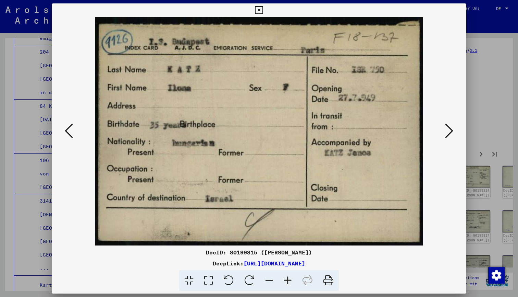
click at [72, 134] on icon at bounding box center [69, 130] width 8 height 16
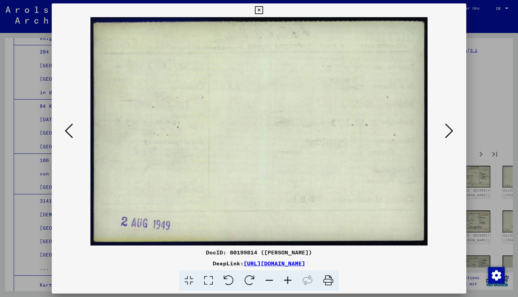
click at [72, 134] on icon at bounding box center [69, 130] width 8 height 16
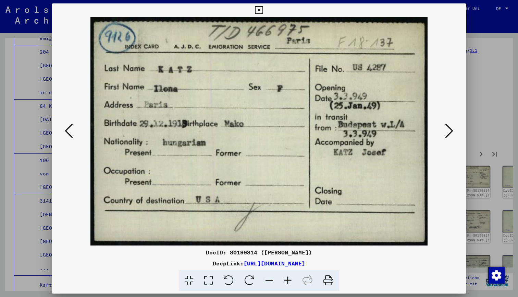
click at [72, 134] on icon at bounding box center [69, 130] width 8 height 16
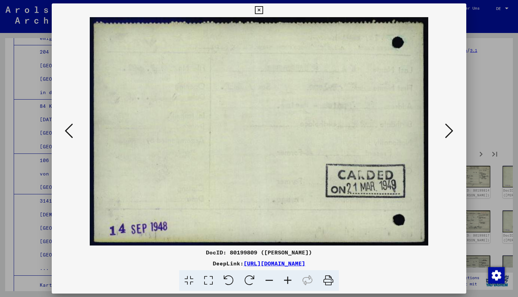
click at [450, 134] on icon at bounding box center [449, 130] width 8 height 16
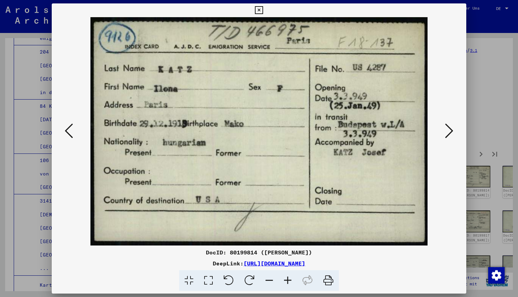
click at [450, 134] on icon at bounding box center [449, 130] width 8 height 16
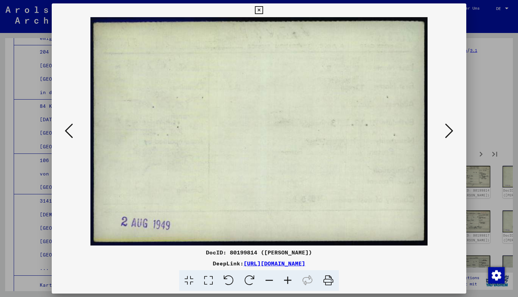
click at [450, 134] on icon at bounding box center [449, 130] width 8 height 16
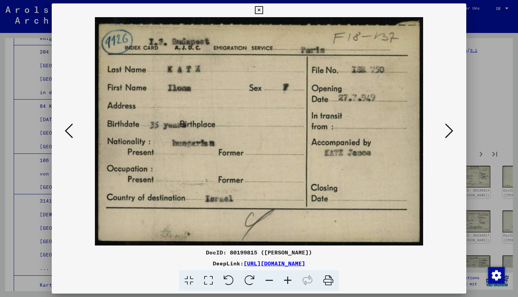
click at [450, 134] on icon at bounding box center [449, 130] width 8 height 16
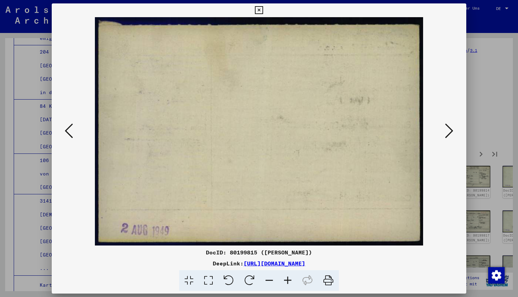
click at [450, 134] on icon at bounding box center [449, 130] width 8 height 16
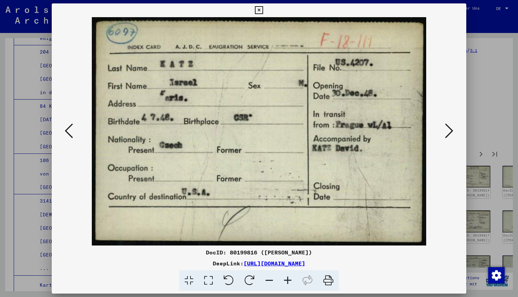
click at [450, 134] on icon at bounding box center [449, 130] width 8 height 16
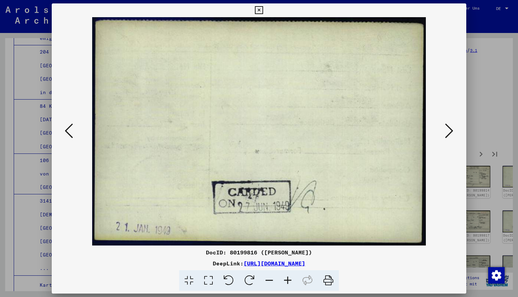
click at [450, 134] on icon at bounding box center [449, 130] width 8 height 16
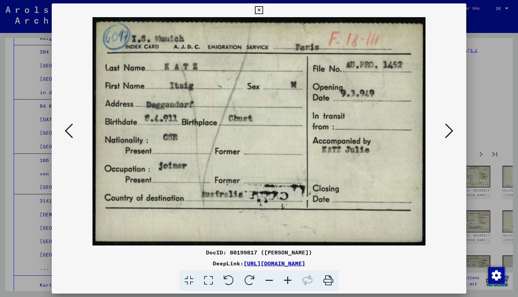
click at [450, 134] on icon at bounding box center [449, 130] width 8 height 16
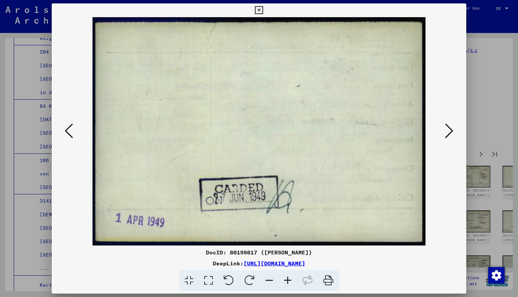
click at [450, 134] on icon at bounding box center [449, 130] width 8 height 16
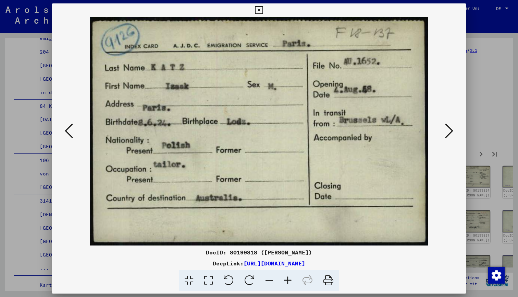
click at [450, 134] on icon at bounding box center [449, 130] width 8 height 16
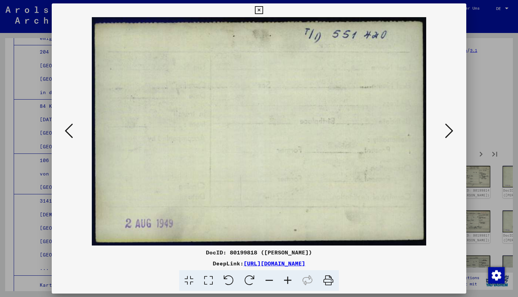
click at [450, 134] on icon at bounding box center [449, 130] width 8 height 16
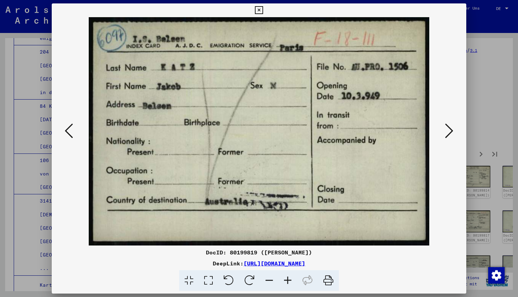
click at [450, 134] on icon at bounding box center [449, 130] width 8 height 16
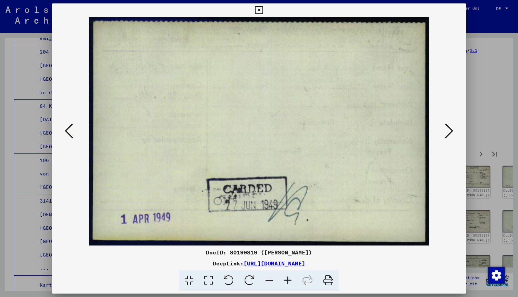
click at [450, 134] on icon at bounding box center [449, 130] width 8 height 16
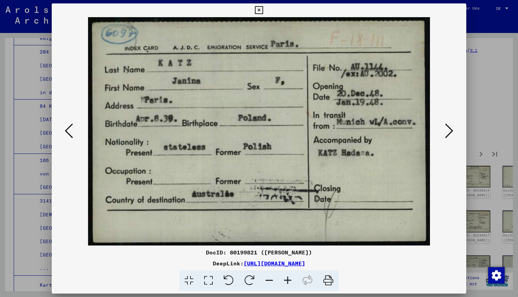
click at [450, 134] on icon at bounding box center [449, 130] width 8 height 16
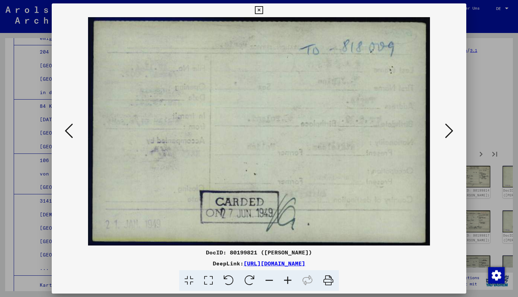
click at [450, 134] on icon at bounding box center [449, 130] width 8 height 16
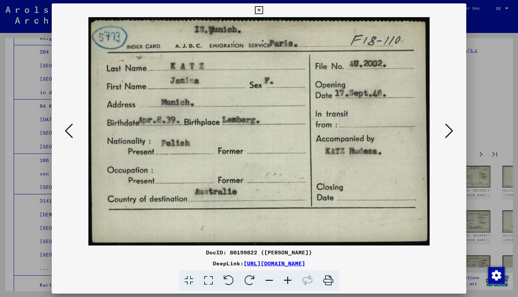
click at [450, 134] on icon at bounding box center [449, 130] width 8 height 16
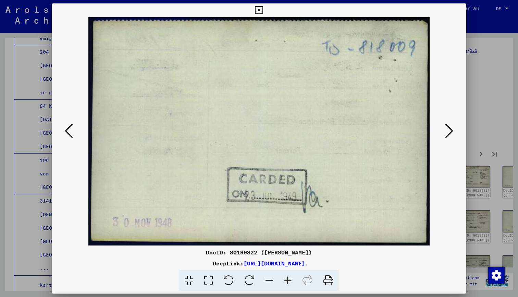
click at [450, 134] on icon at bounding box center [449, 130] width 8 height 16
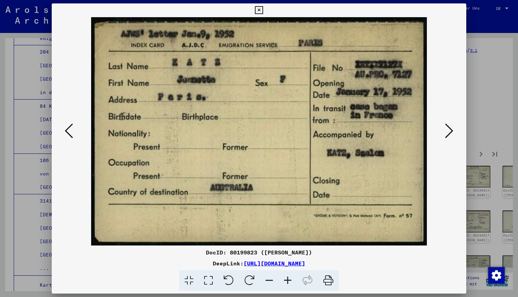
click at [450, 134] on icon at bounding box center [449, 130] width 8 height 16
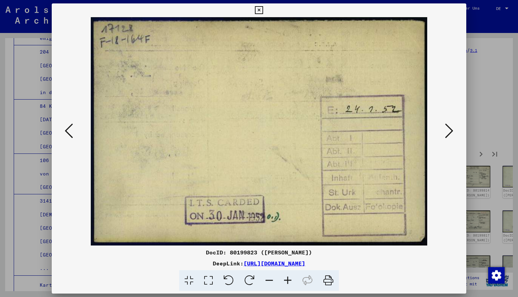
click at [450, 134] on icon at bounding box center [449, 130] width 8 height 16
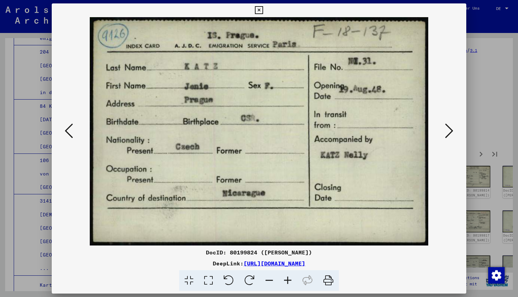
click at [450, 134] on icon at bounding box center [449, 130] width 8 height 16
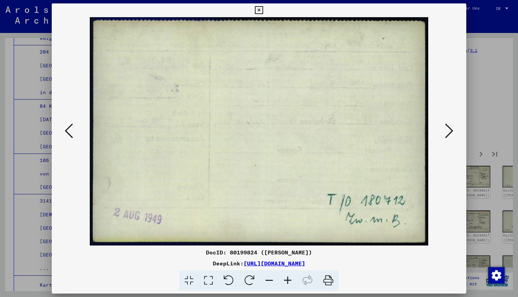
click at [450, 134] on icon at bounding box center [449, 130] width 8 height 16
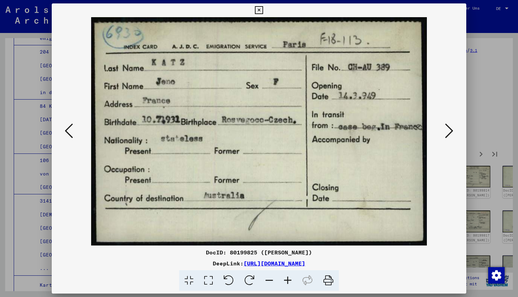
click at [450, 134] on icon at bounding box center [449, 130] width 8 height 16
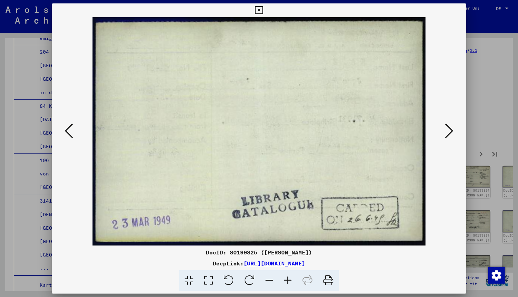
click at [450, 134] on icon at bounding box center [449, 130] width 8 height 16
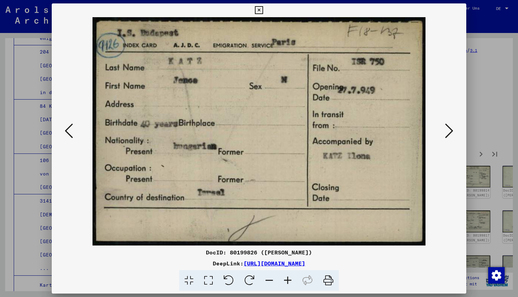
click at [450, 134] on icon at bounding box center [449, 130] width 8 height 16
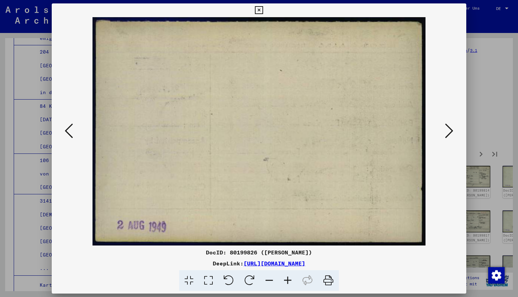
click at [450, 134] on icon at bounding box center [449, 130] width 8 height 16
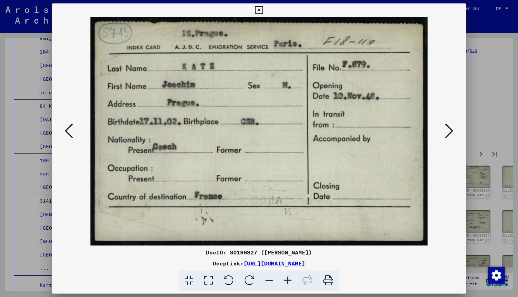
click at [450, 134] on icon at bounding box center [449, 130] width 8 height 16
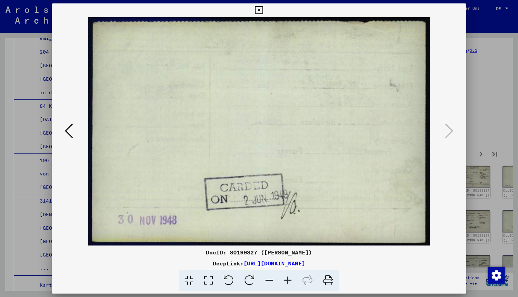
click at [263, 8] on icon at bounding box center [259, 10] width 8 height 8
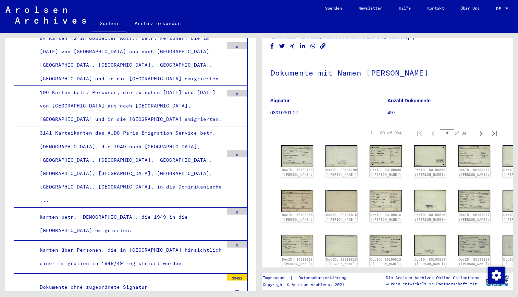
scroll to position [4054, 0]
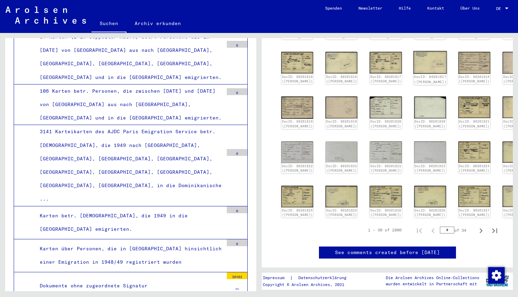
scroll to position [181, 0]
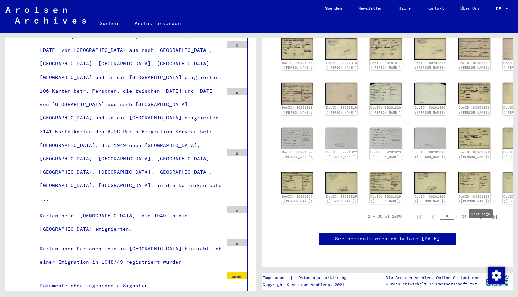
click at [480, 221] on icon "Next page" at bounding box center [481, 217] width 10 height 10
type input "*"
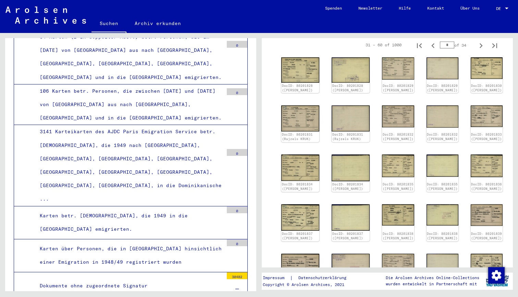
scroll to position [97, 0]
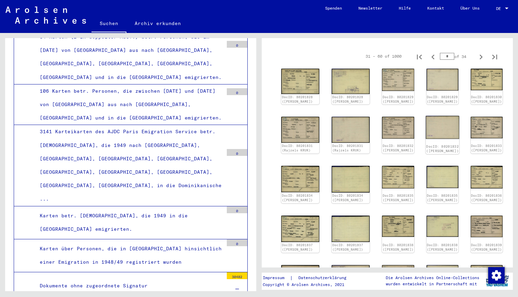
click at [426, 144] on link "DocID: 80201832 ([PERSON_NAME])" at bounding box center [442, 148] width 33 height 9
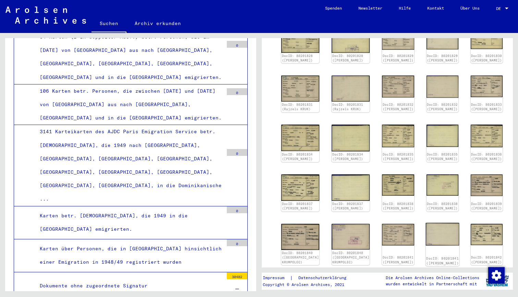
scroll to position [120, 0]
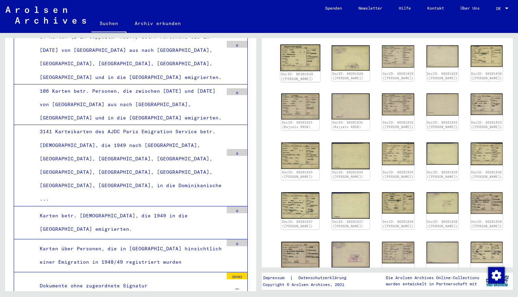
click at [301, 72] on div "DocID: 80201828 ([PERSON_NAME])" at bounding box center [300, 77] width 39 height 10
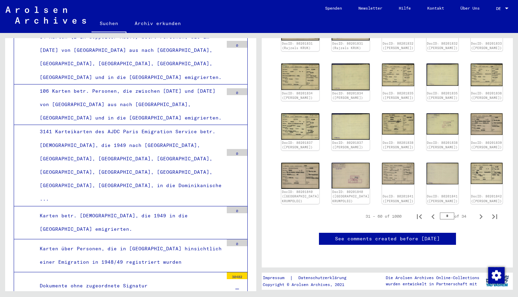
scroll to position [238, 0]
click at [478, 212] on icon "Next page" at bounding box center [481, 217] width 10 height 10
type input "*"
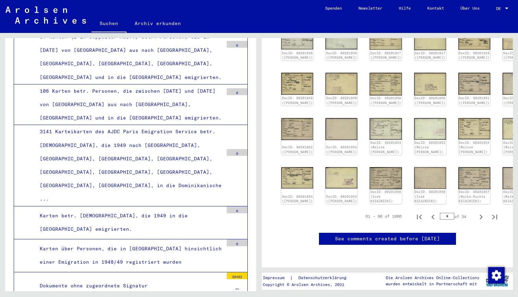
scroll to position [190, 0]
click at [480, 221] on icon "Next page" at bounding box center [481, 217] width 10 height 10
type input "*"
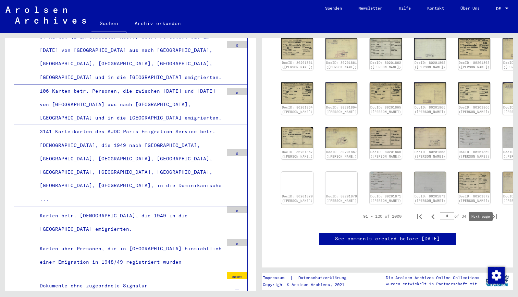
click at [481, 221] on icon "Next page" at bounding box center [481, 217] width 10 height 10
type input "*"
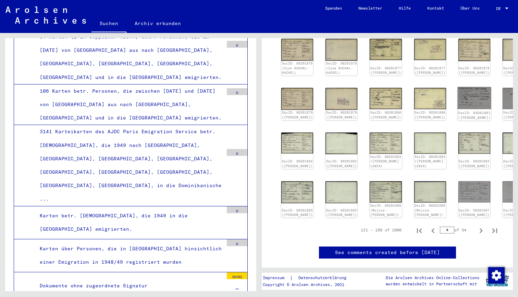
scroll to position [172, 0]
click at [480, 235] on icon "Next page" at bounding box center [481, 230] width 10 height 10
type input "*"
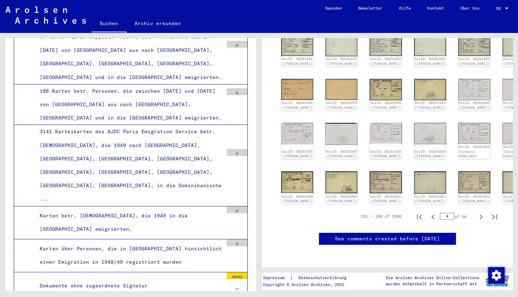
scroll to position [193, 0]
click at [458, 194] on div "DocID: 80201902 ([PERSON_NAME])" at bounding box center [474, 199] width 33 height 10
click at [458, 182] on img at bounding box center [475, 181] width 34 height 23
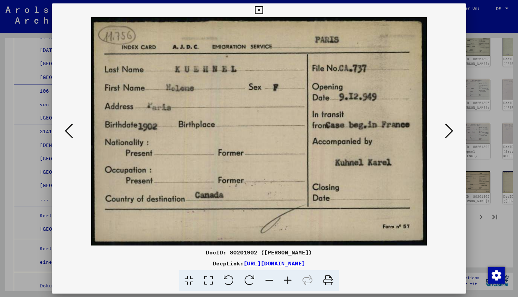
click at [448, 132] on icon at bounding box center [449, 130] width 8 height 16
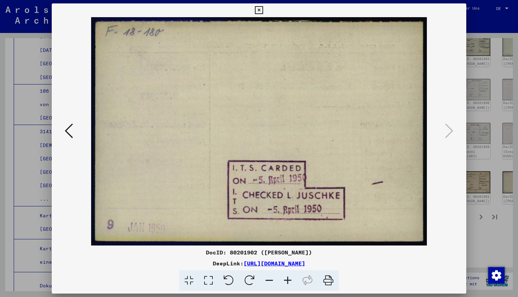
click at [470, 186] on div at bounding box center [259, 148] width 518 height 297
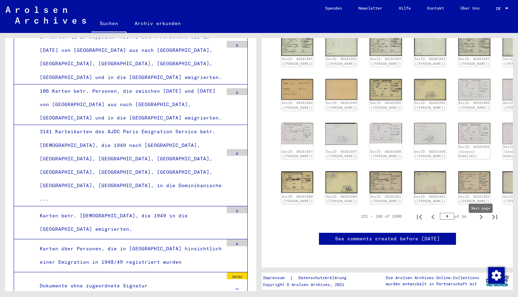
click at [482, 221] on icon "Next page" at bounding box center [481, 217] width 10 height 10
type input "*"
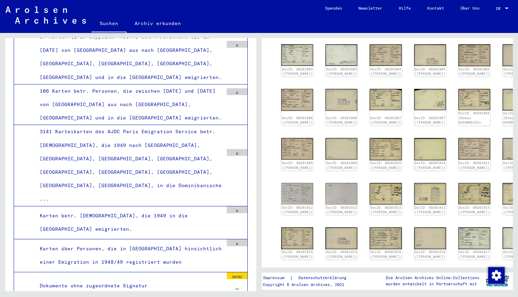
scroll to position [128, 0]
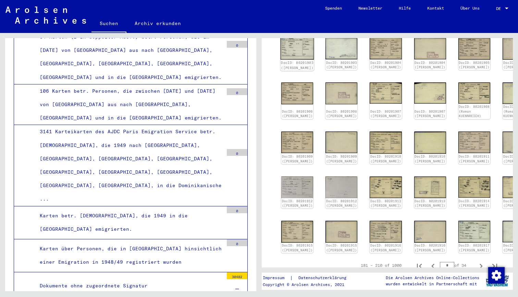
click at [295, 61] on div "DocID: 80201903 ([PERSON_NAME])" at bounding box center [297, 66] width 33 height 10
click at [326, 70] on link "DocID: 80201903 ([PERSON_NAME])" at bounding box center [342, 65] width 33 height 9
click at [331, 64] on link "DocID: 80201903 ([PERSON_NAME])" at bounding box center [342, 65] width 33 height 9
click at [329, 48] on img at bounding box center [342, 48] width 34 height 23
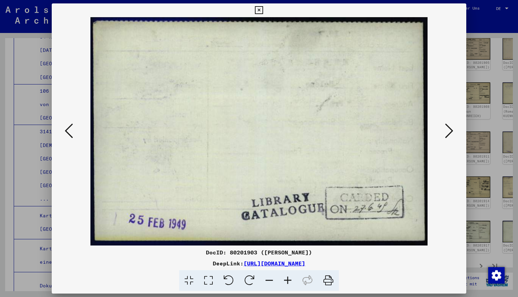
click at [449, 128] on icon at bounding box center [449, 130] width 8 height 16
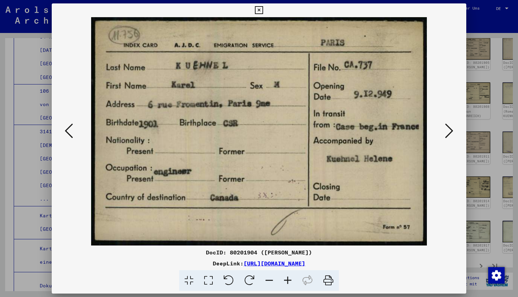
click at [449, 128] on icon at bounding box center [449, 130] width 8 height 16
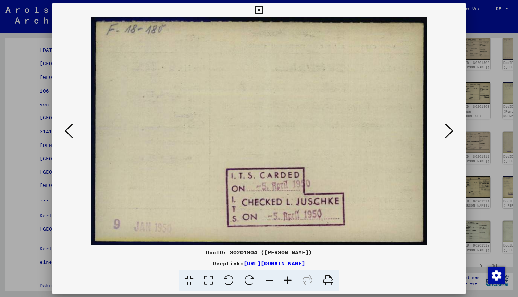
click at [449, 128] on icon at bounding box center [449, 130] width 8 height 16
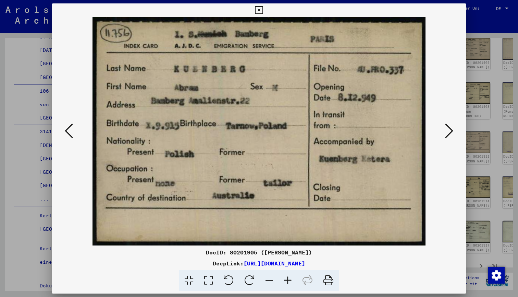
click at [449, 128] on icon at bounding box center [449, 130] width 8 height 16
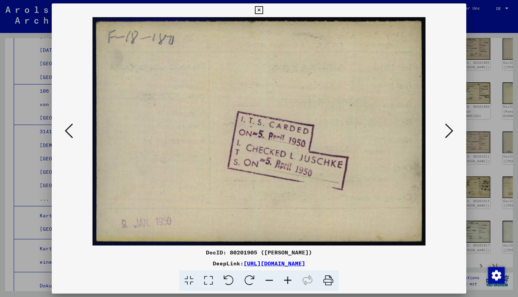
click at [449, 128] on icon at bounding box center [449, 130] width 8 height 16
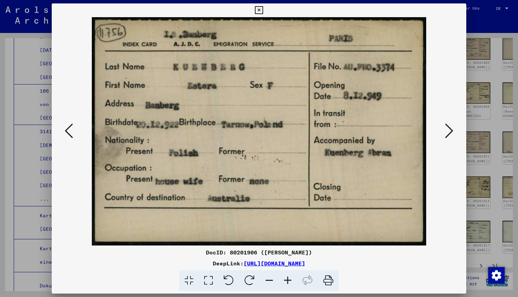
click at [450, 128] on icon at bounding box center [449, 130] width 8 height 16
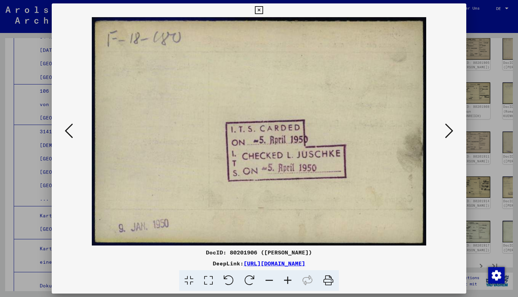
click at [450, 128] on icon at bounding box center [449, 130] width 8 height 16
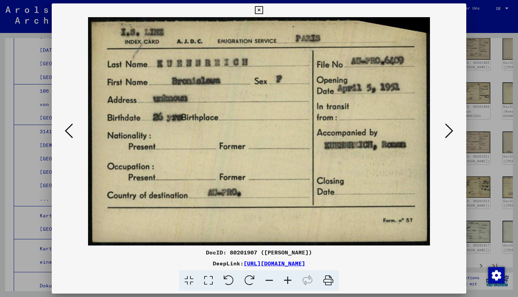
click at [450, 128] on icon at bounding box center [449, 130] width 8 height 16
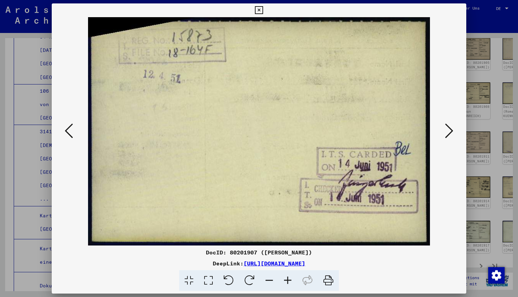
click at [450, 128] on icon at bounding box center [449, 130] width 8 height 16
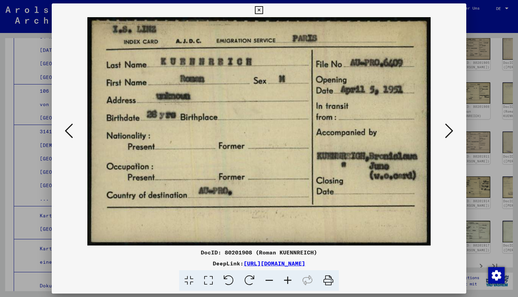
click at [451, 128] on icon at bounding box center [449, 130] width 8 height 16
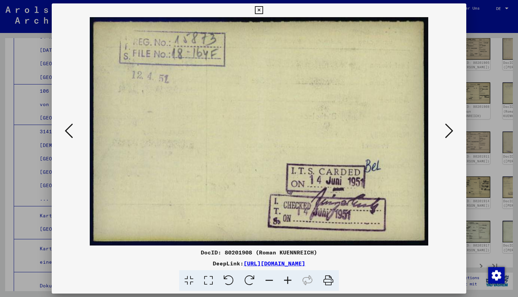
click at [451, 128] on icon at bounding box center [449, 130] width 8 height 16
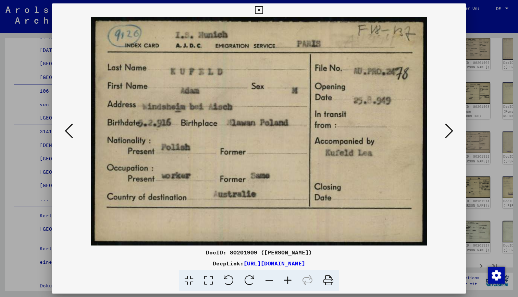
click at [451, 128] on icon at bounding box center [449, 130] width 8 height 16
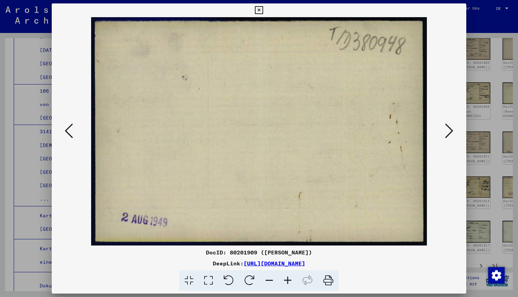
click at [451, 128] on icon at bounding box center [449, 130] width 8 height 16
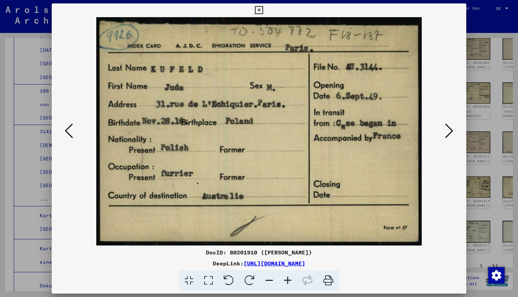
click at [451, 128] on icon at bounding box center [449, 130] width 8 height 16
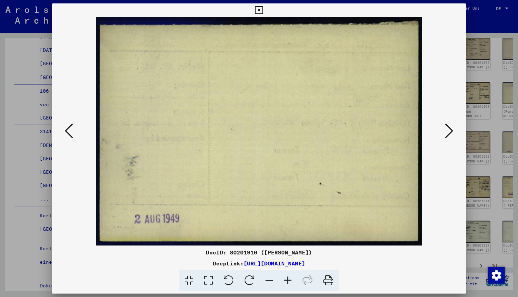
click at [451, 128] on icon at bounding box center [449, 130] width 8 height 16
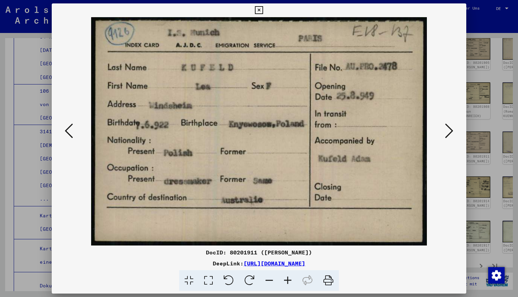
click at [451, 128] on icon at bounding box center [449, 130] width 8 height 16
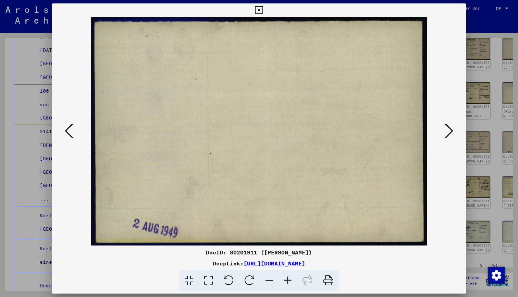
click at [451, 128] on icon at bounding box center [449, 130] width 8 height 16
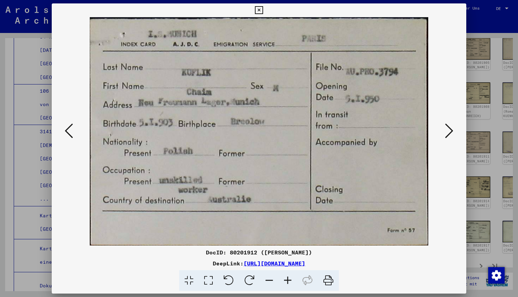
click at [451, 128] on icon at bounding box center [449, 130] width 8 height 16
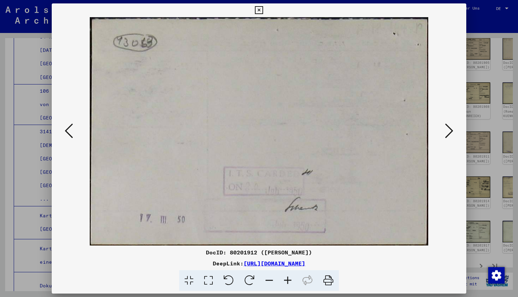
click at [451, 128] on icon at bounding box center [449, 130] width 8 height 16
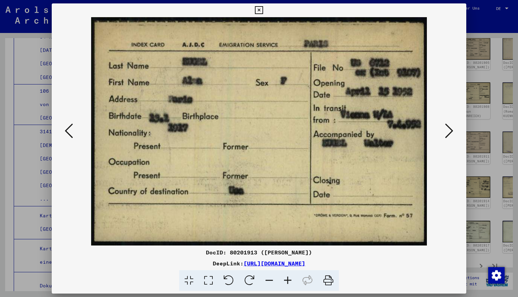
click at [451, 128] on icon at bounding box center [449, 130] width 8 height 16
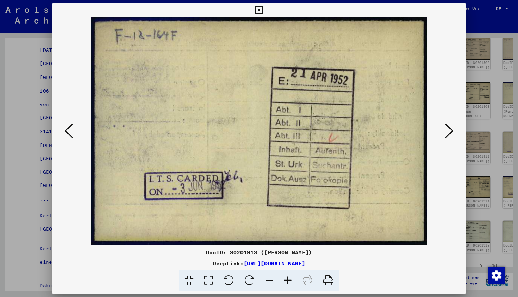
click at [452, 129] on icon at bounding box center [449, 130] width 8 height 16
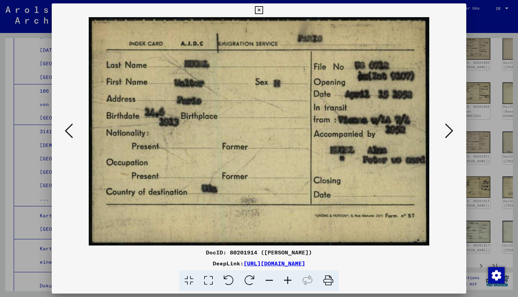
click at [491, 130] on div at bounding box center [259, 148] width 518 height 297
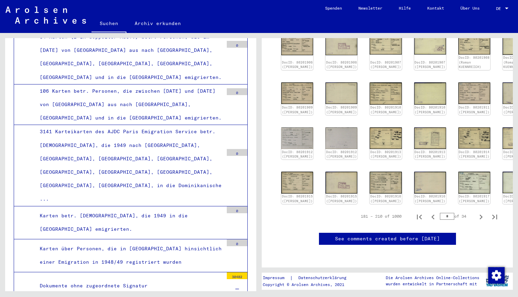
scroll to position [220, 0]
click at [482, 214] on icon "Next page" at bounding box center [481, 216] width 3 height 5
type input "*"
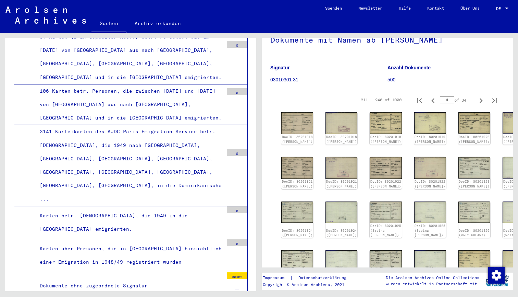
scroll to position [49, 0]
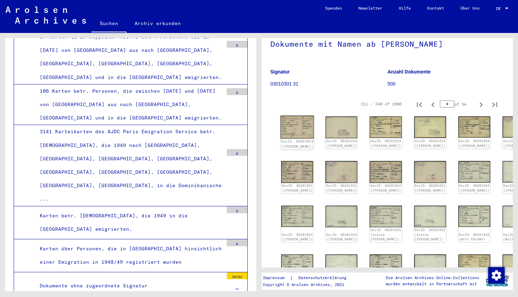
click at [293, 121] on img at bounding box center [298, 127] width 34 height 23
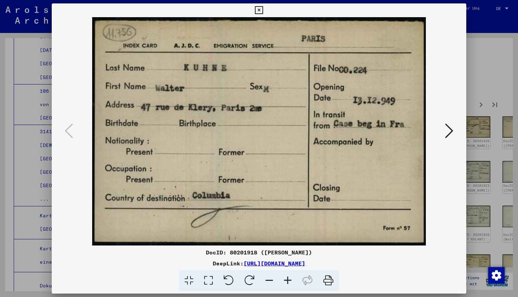
click at [450, 131] on icon at bounding box center [449, 130] width 8 height 16
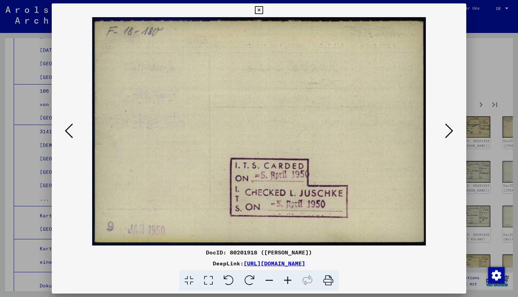
click at [450, 131] on icon at bounding box center [449, 130] width 8 height 16
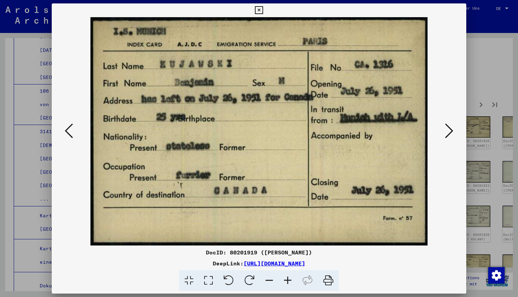
click at [450, 131] on icon at bounding box center [449, 130] width 8 height 16
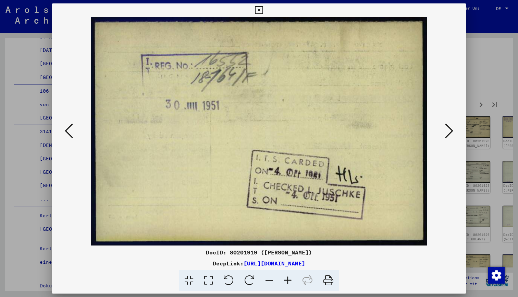
click at [450, 131] on icon at bounding box center [449, 130] width 8 height 16
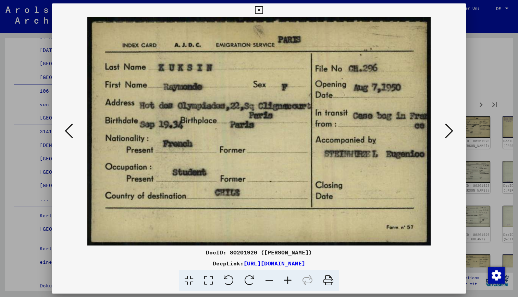
click at [450, 131] on icon at bounding box center [449, 130] width 8 height 16
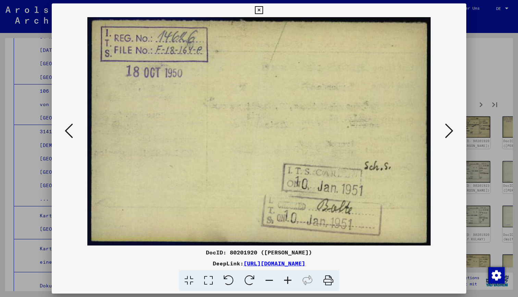
click at [450, 131] on icon at bounding box center [449, 130] width 8 height 16
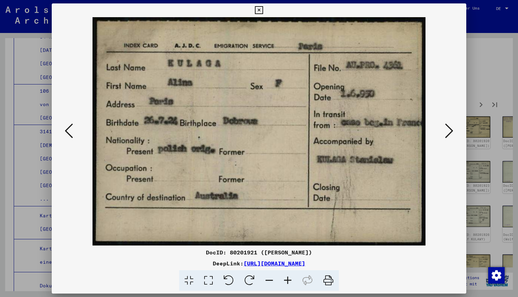
click at [450, 131] on icon at bounding box center [449, 130] width 8 height 16
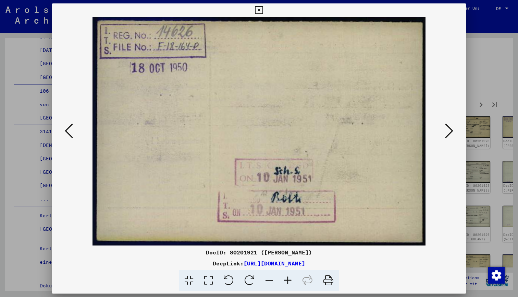
click at [450, 131] on icon at bounding box center [449, 130] width 8 height 16
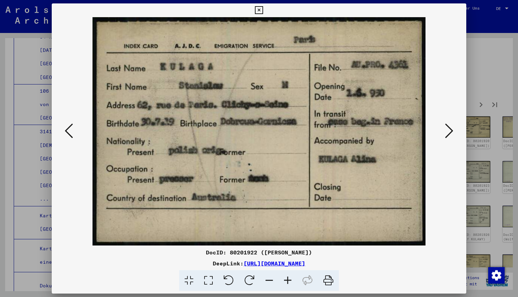
click at [450, 131] on icon at bounding box center [449, 130] width 8 height 16
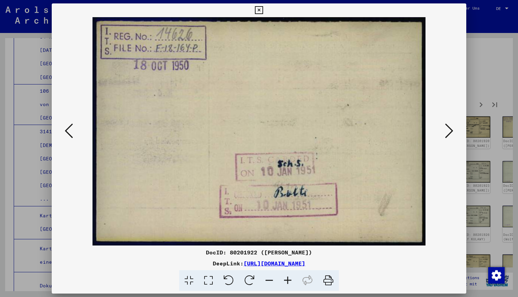
click at [450, 131] on icon at bounding box center [449, 130] width 8 height 16
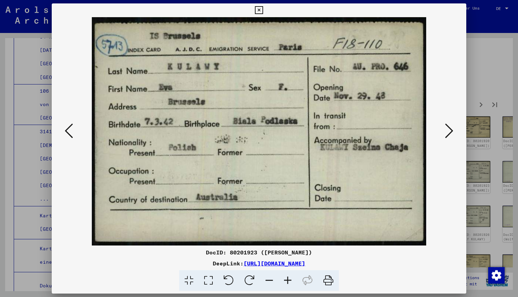
click at [450, 131] on icon at bounding box center [449, 130] width 8 height 16
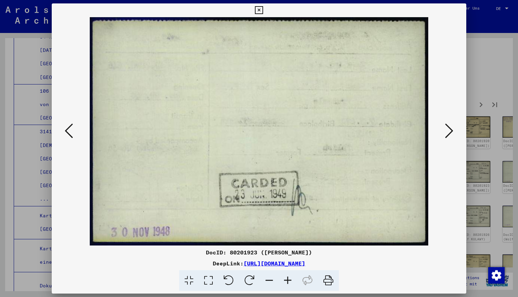
click at [450, 131] on icon at bounding box center [449, 130] width 8 height 16
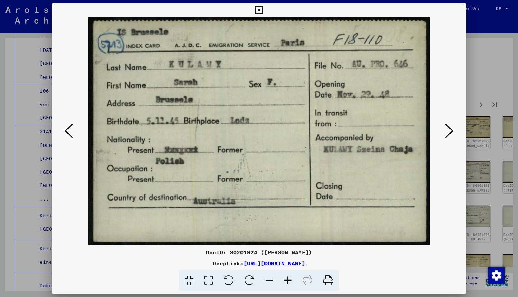
click at [450, 131] on icon at bounding box center [449, 130] width 8 height 16
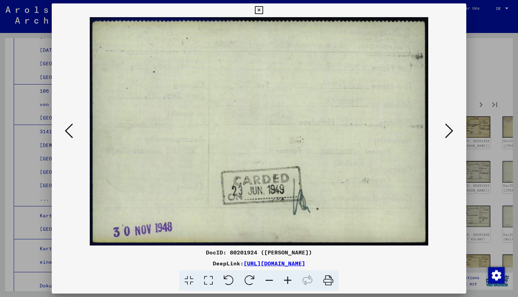
click at [450, 131] on icon at bounding box center [449, 130] width 8 height 16
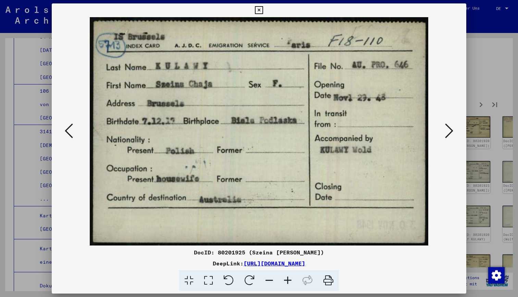
click at [450, 131] on icon at bounding box center [449, 130] width 8 height 16
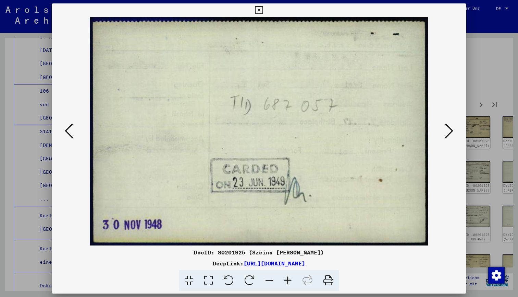
click at [450, 131] on icon at bounding box center [449, 130] width 8 height 16
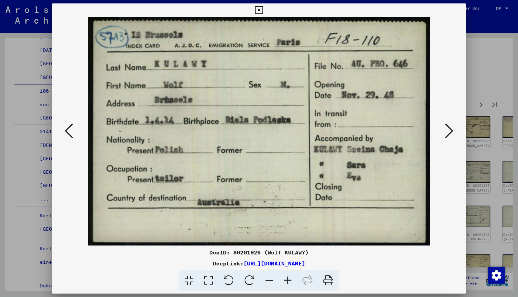
click at [494, 110] on div at bounding box center [259, 148] width 518 height 297
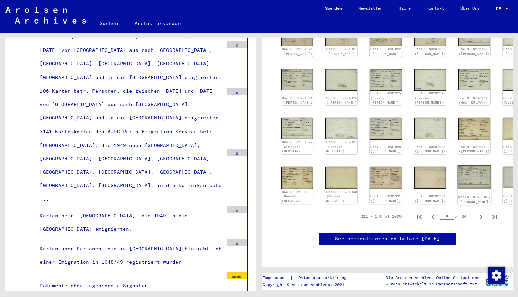
scroll to position [237, 0]
click at [479, 212] on icon "Next page" at bounding box center [481, 217] width 10 height 10
type input "*"
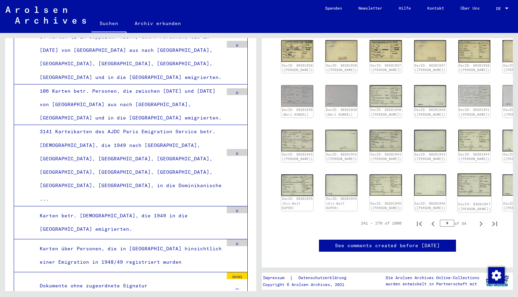
scroll to position [171, 0]
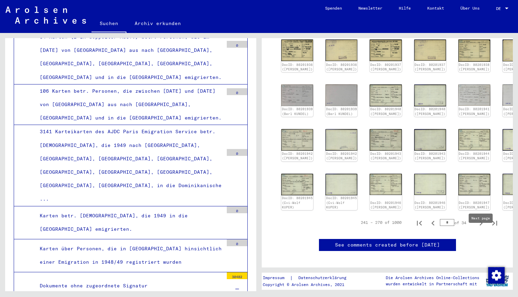
click at [481, 228] on icon "Next page" at bounding box center [481, 223] width 10 height 10
type input "**"
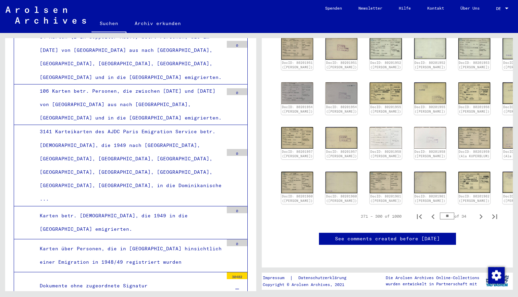
scroll to position [197, 0]
click at [477, 212] on icon "Next page" at bounding box center [481, 217] width 10 height 10
type input "**"
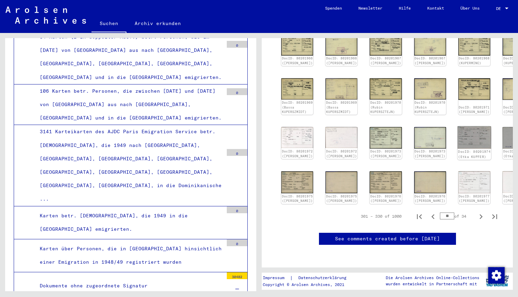
scroll to position [215, 0]
click at [481, 214] on icon "Next page" at bounding box center [481, 216] width 3 height 5
type input "**"
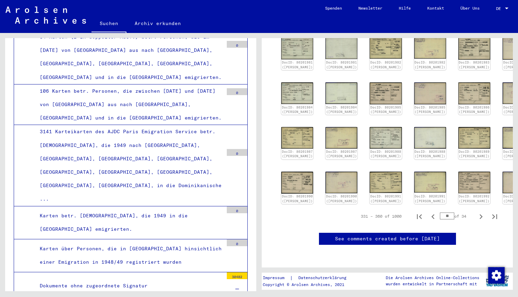
scroll to position [193, 0]
click at [479, 215] on icon "Next page" at bounding box center [481, 217] width 10 height 10
type input "**"
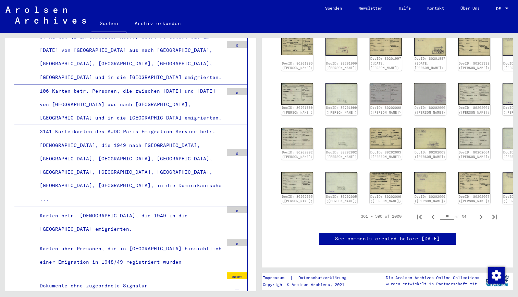
scroll to position [206, 0]
click at [478, 212] on icon "Next page" at bounding box center [481, 217] width 10 height 10
type input "**"
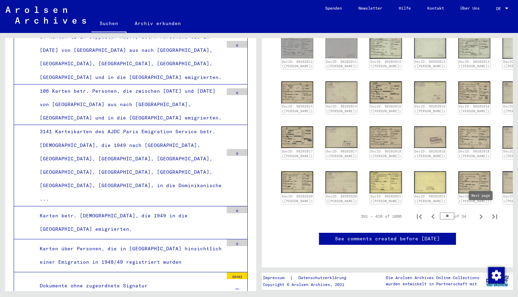
click at [482, 212] on icon "Next page" at bounding box center [481, 217] width 10 height 10
type input "**"
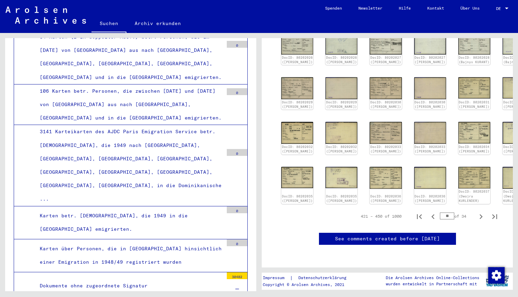
scroll to position [192, 0]
click at [482, 221] on icon "Next page" at bounding box center [481, 217] width 10 height 10
type input "**"
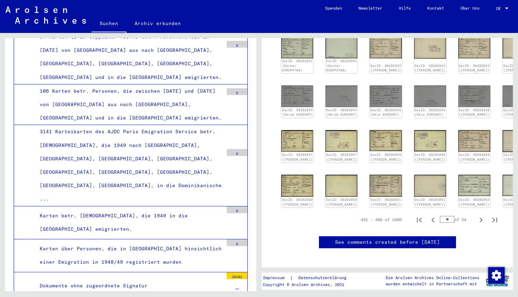
scroll to position [185, 0]
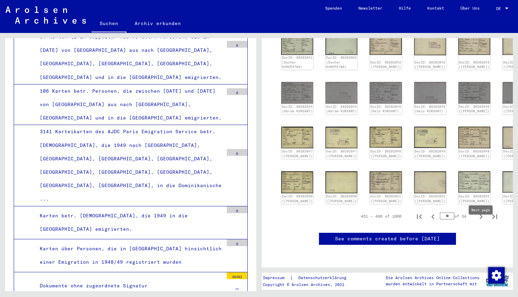
click at [478, 221] on icon "Next page" at bounding box center [481, 217] width 10 height 10
type input "**"
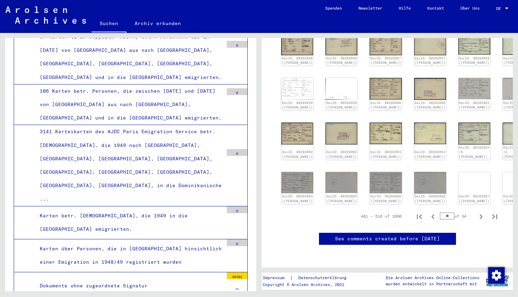
scroll to position [207, 0]
click at [478, 217] on icon "Next page" at bounding box center [481, 217] width 10 height 10
type input "**"
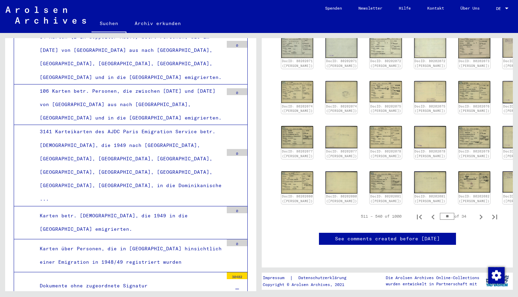
scroll to position [192, 0]
click at [482, 219] on icon "Next page" at bounding box center [481, 216] width 3 height 5
type input "**"
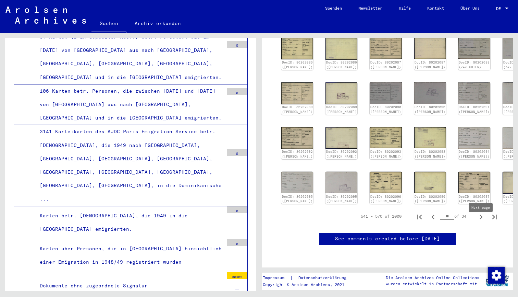
scroll to position [188, 0]
click at [481, 216] on icon "Next page" at bounding box center [481, 217] width 10 height 10
type input "**"
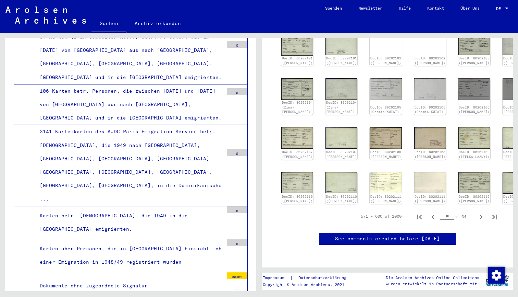
scroll to position [222, 0]
click at [482, 212] on icon "Next page" at bounding box center [481, 217] width 10 height 10
type input "**"
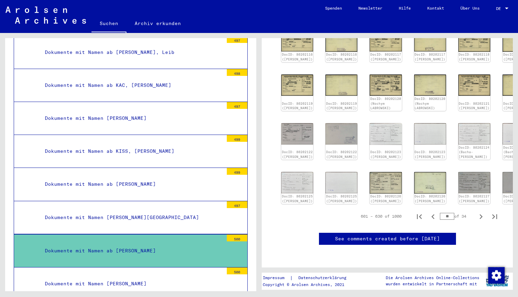
scroll to position [5108, 0]
